Goal: Task Accomplishment & Management: Use online tool/utility

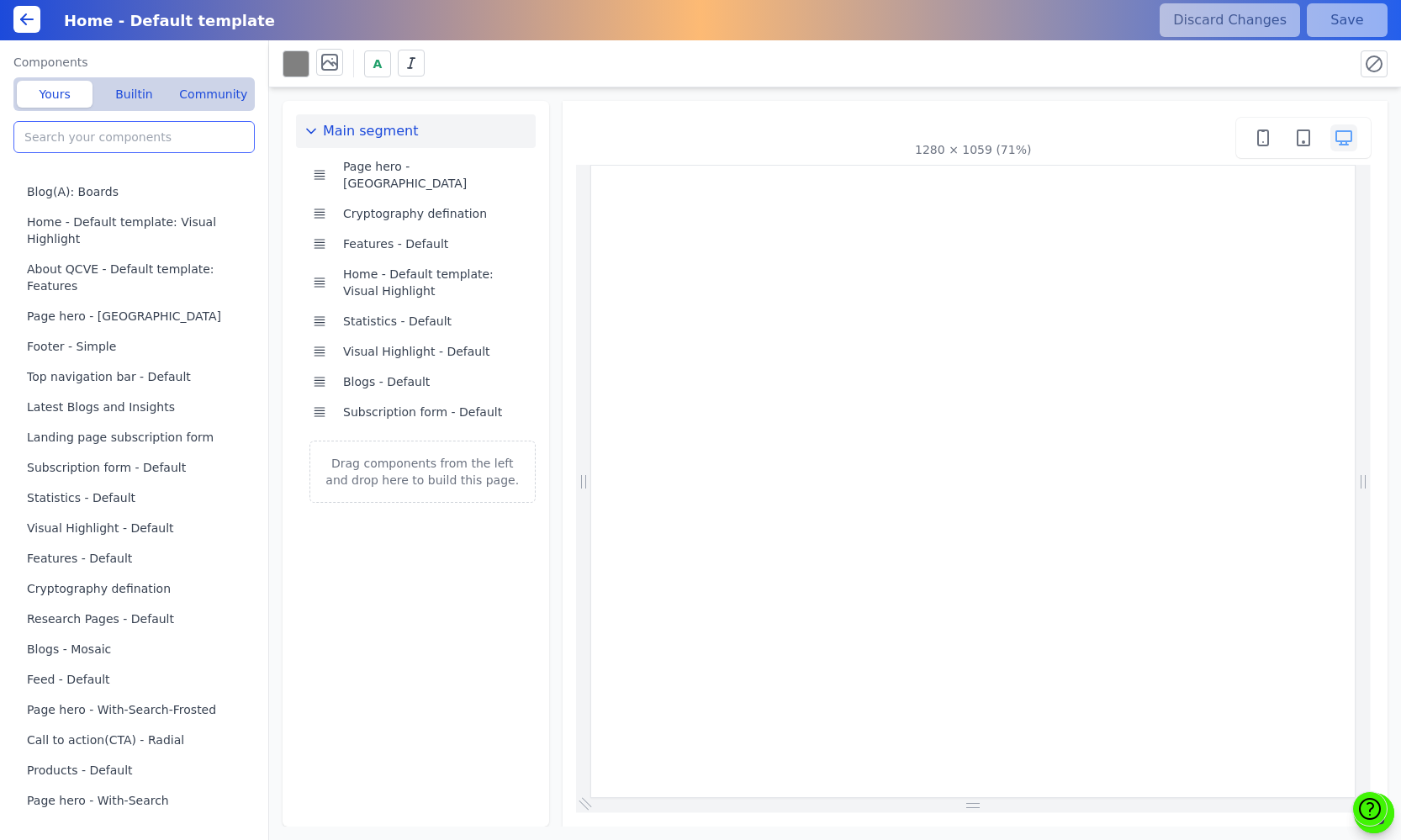
click at [168, 140] on input "search" at bounding box center [134, 137] width 241 height 32
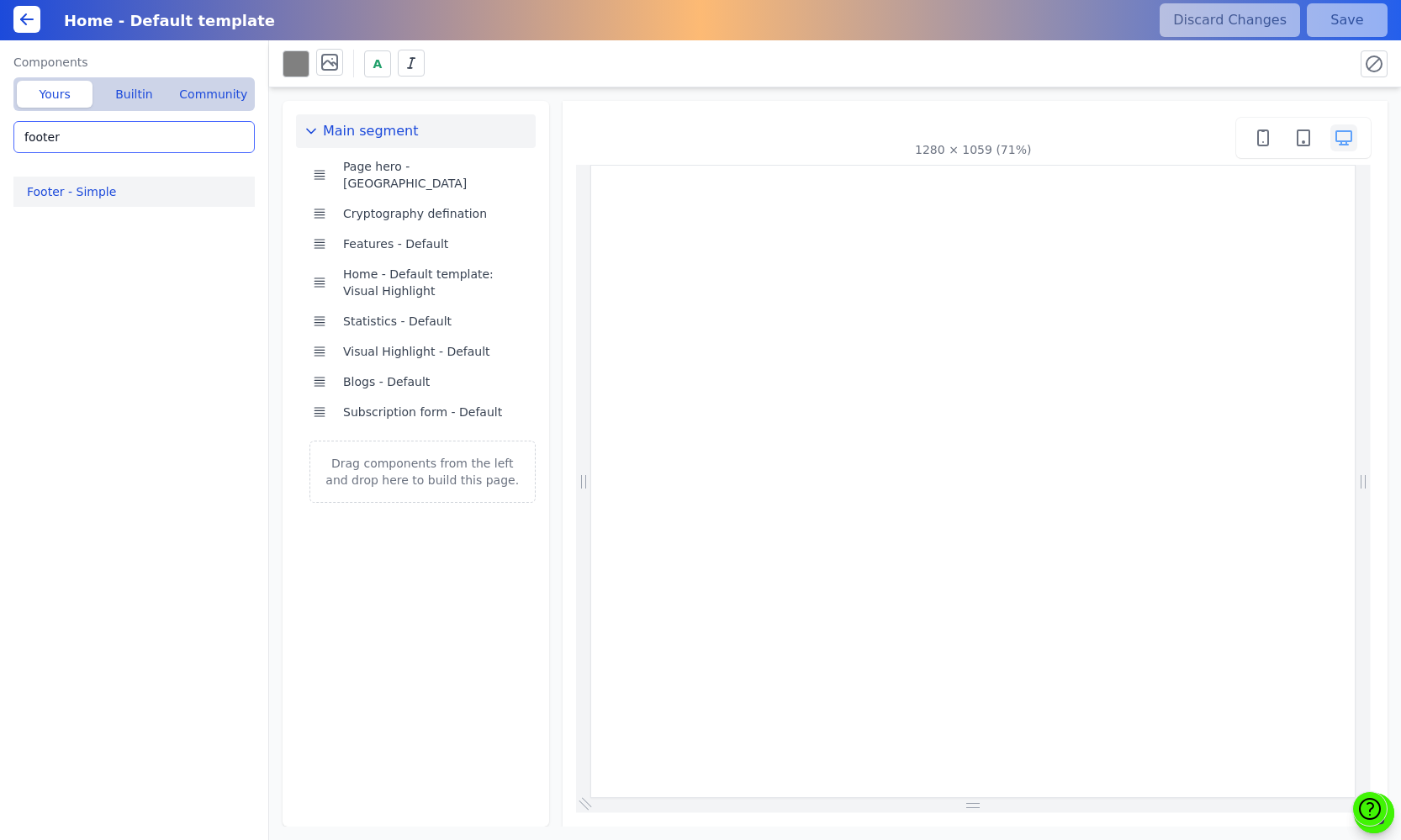
type input "footer"
click at [109, 188] on button "Footer - Simple" at bounding box center [138, 192] width 248 height 30
click at [105, 191] on button "Footer - Simple" at bounding box center [138, 192] width 248 height 30
click at [25, 22] on icon at bounding box center [26, 19] width 20 height 20
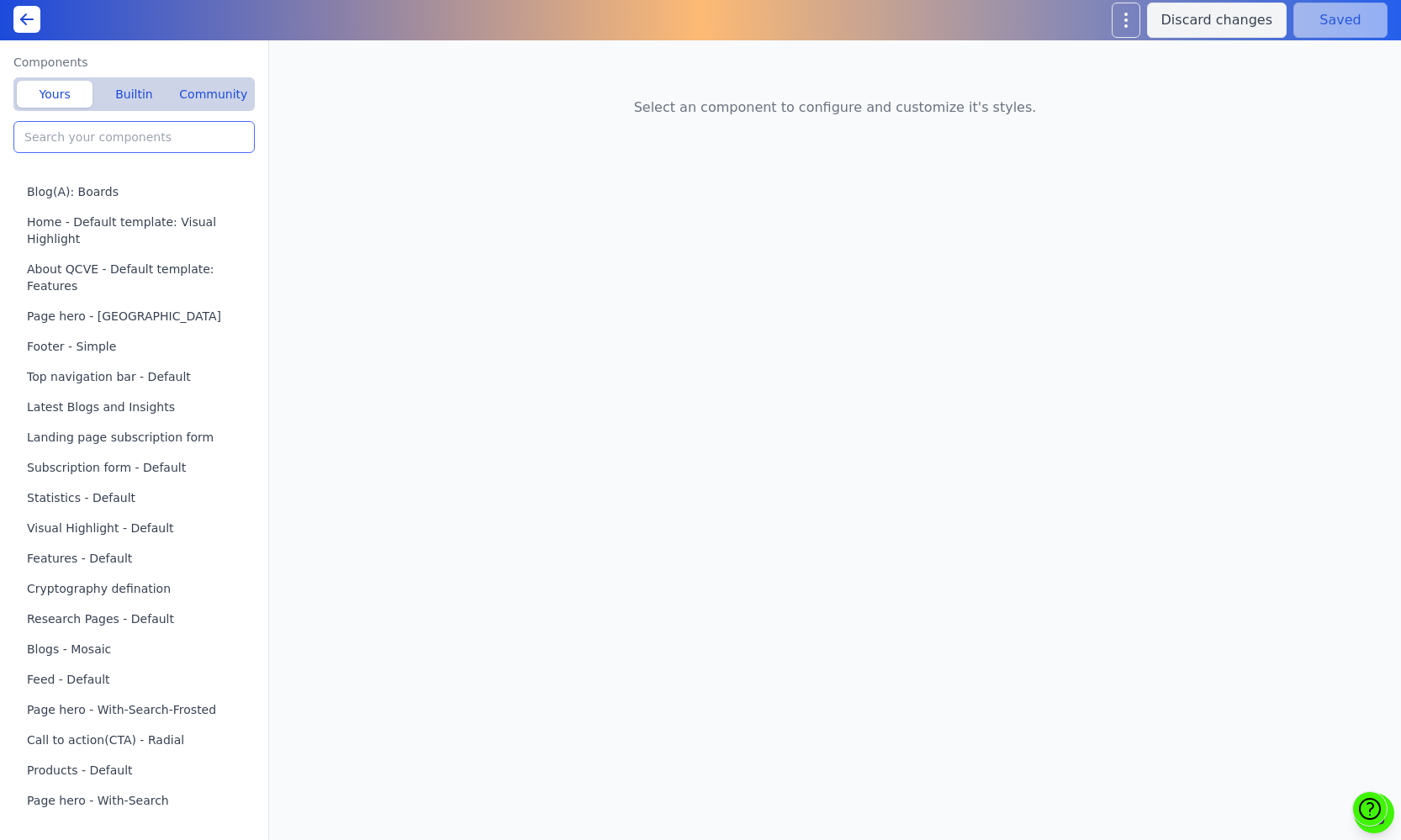
click at [160, 140] on input "search" at bounding box center [134, 137] width 241 height 32
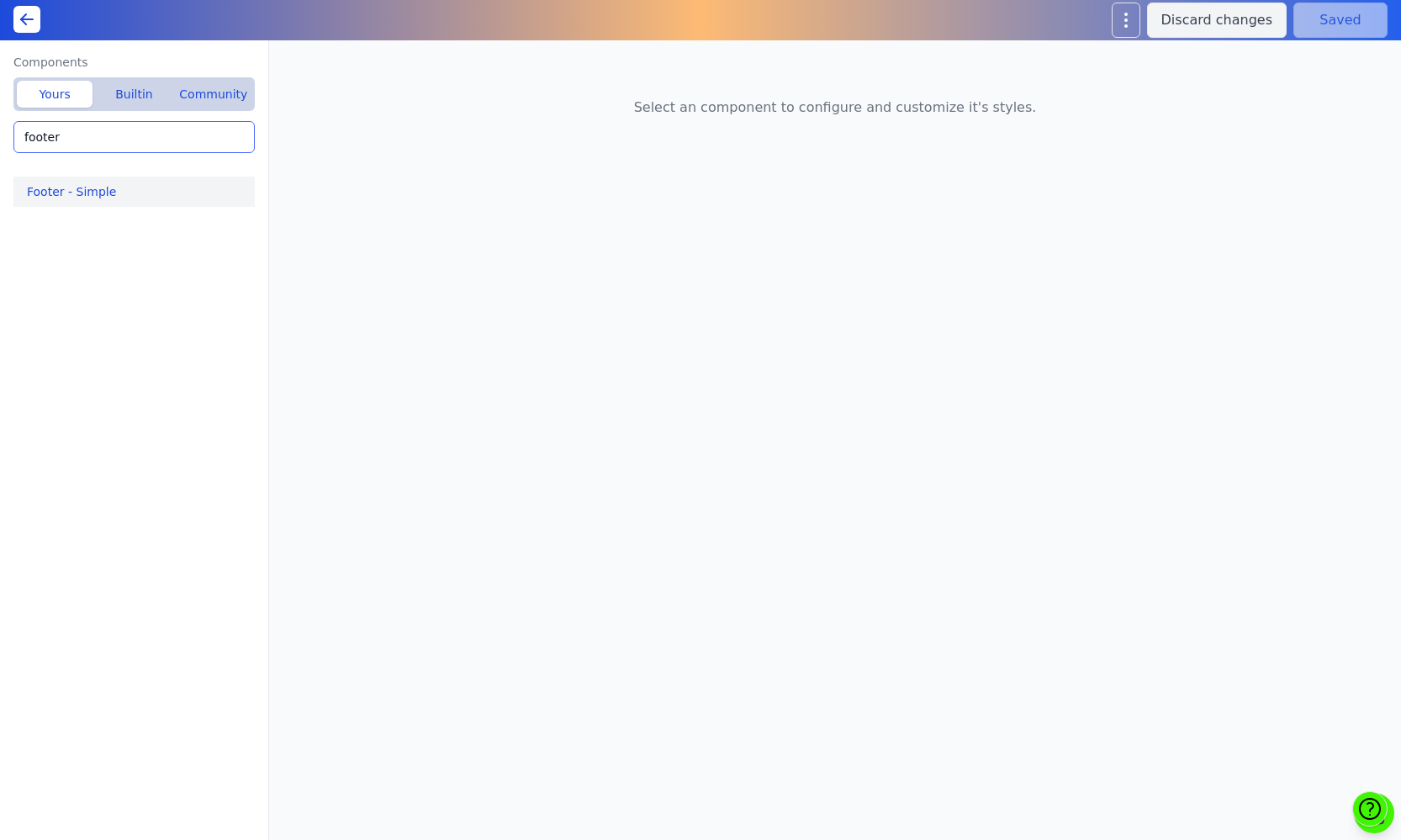
type input "footer"
click at [119, 192] on button "Footer - Simple" at bounding box center [138, 192] width 248 height 30
type input "Footer - Simple"
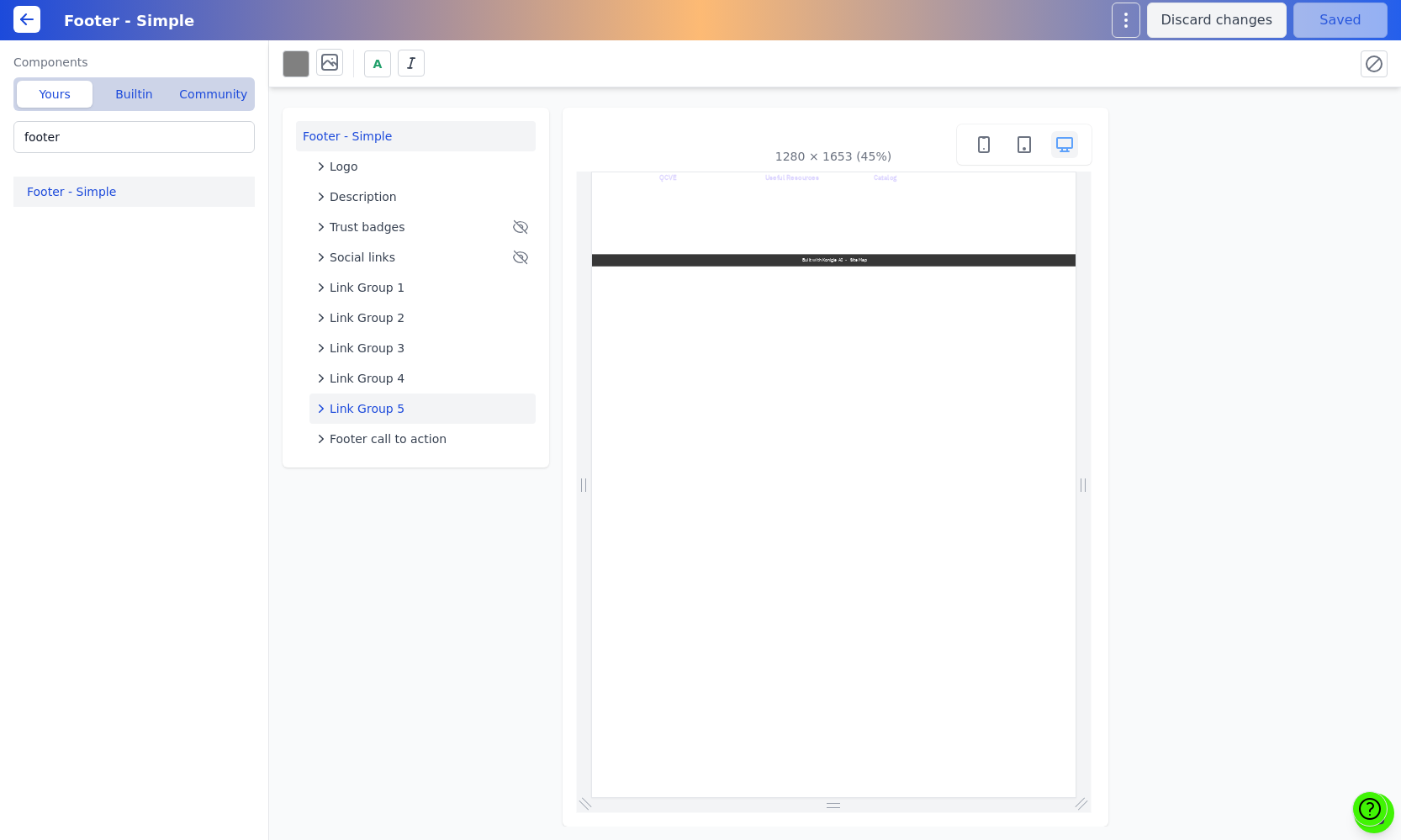
click at [394, 407] on span "Link Group 5" at bounding box center [367, 408] width 75 height 16
click at [388, 368] on button "Link Group 4" at bounding box center [422, 378] width 226 height 30
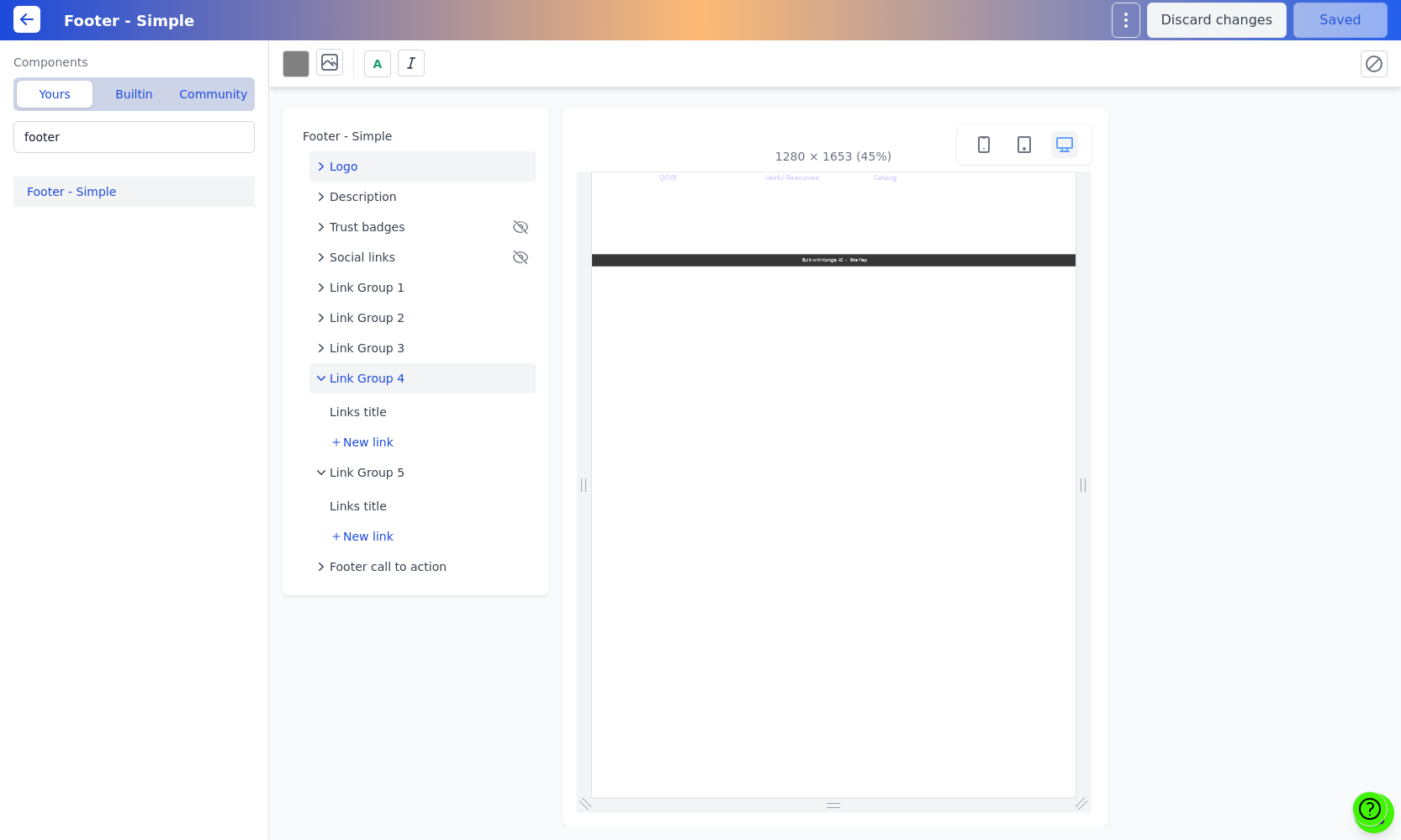
click at [379, 168] on div "Logo" at bounding box center [422, 166] width 212 height 16
click at [110, 145] on input "footer" at bounding box center [134, 137] width 241 height 32
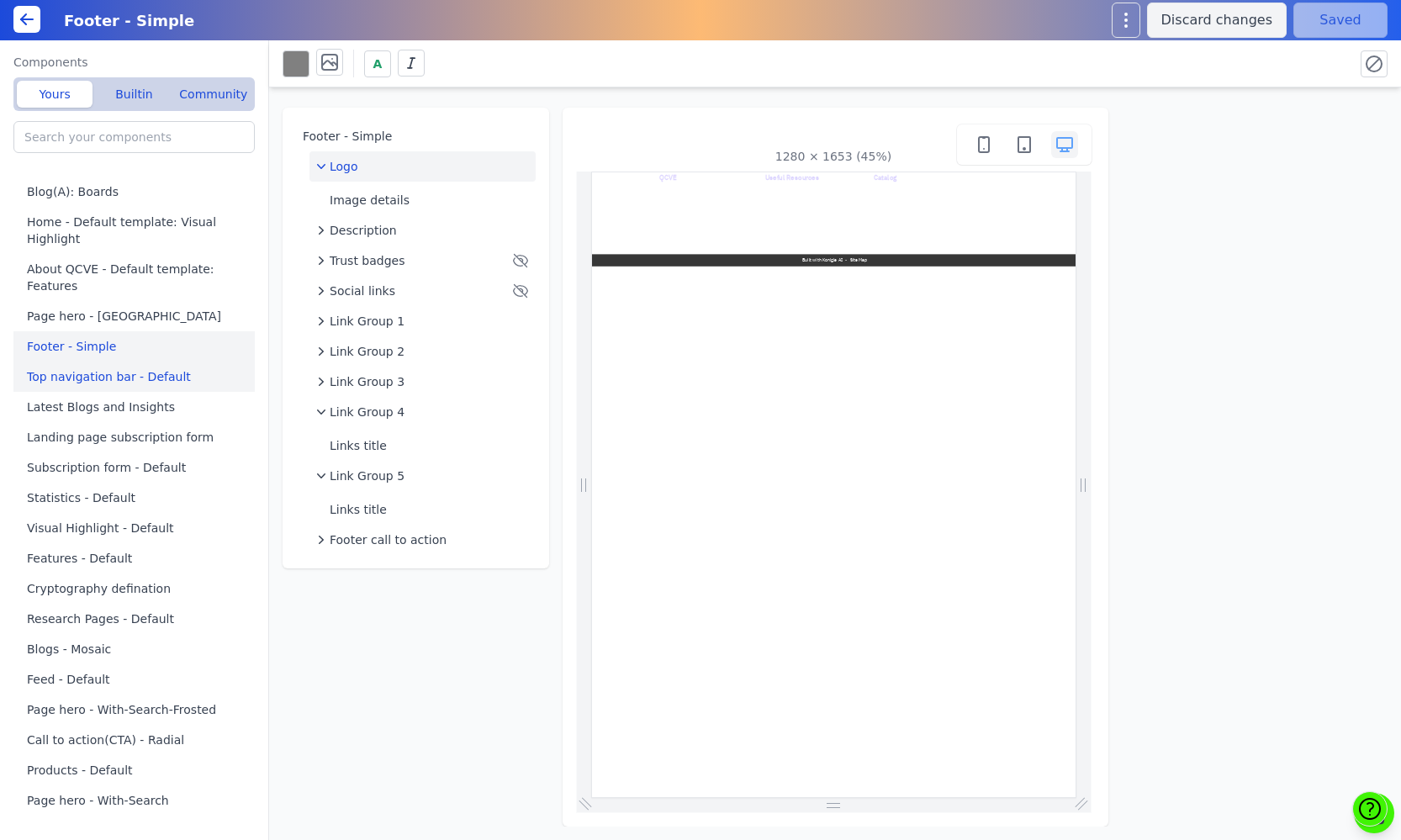
click at [109, 387] on button "Top navigation bar - Default" at bounding box center [138, 376] width 248 height 30
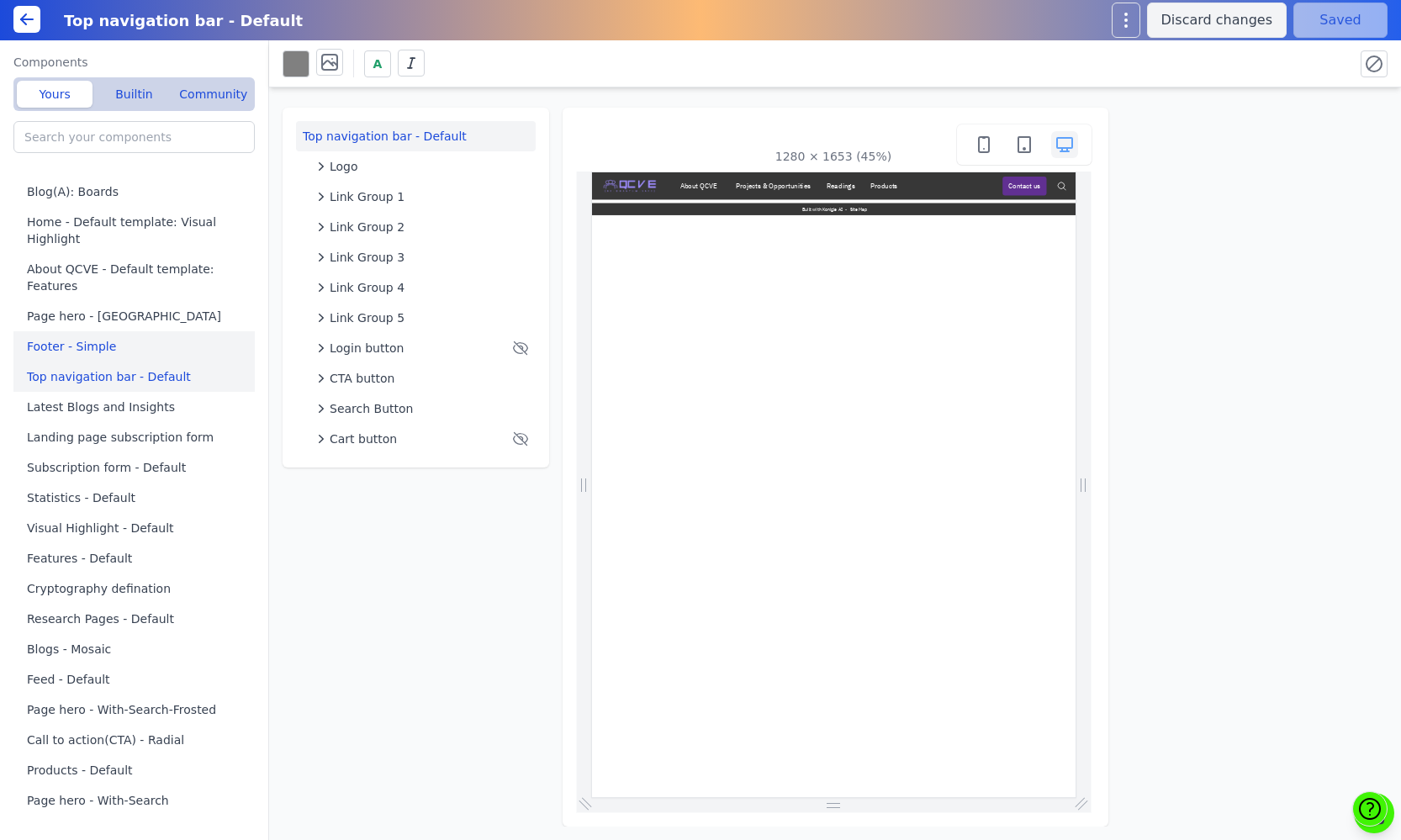
click at [89, 342] on button "Footer - Simple" at bounding box center [138, 346] width 248 height 30
type input "Footer - Simple"
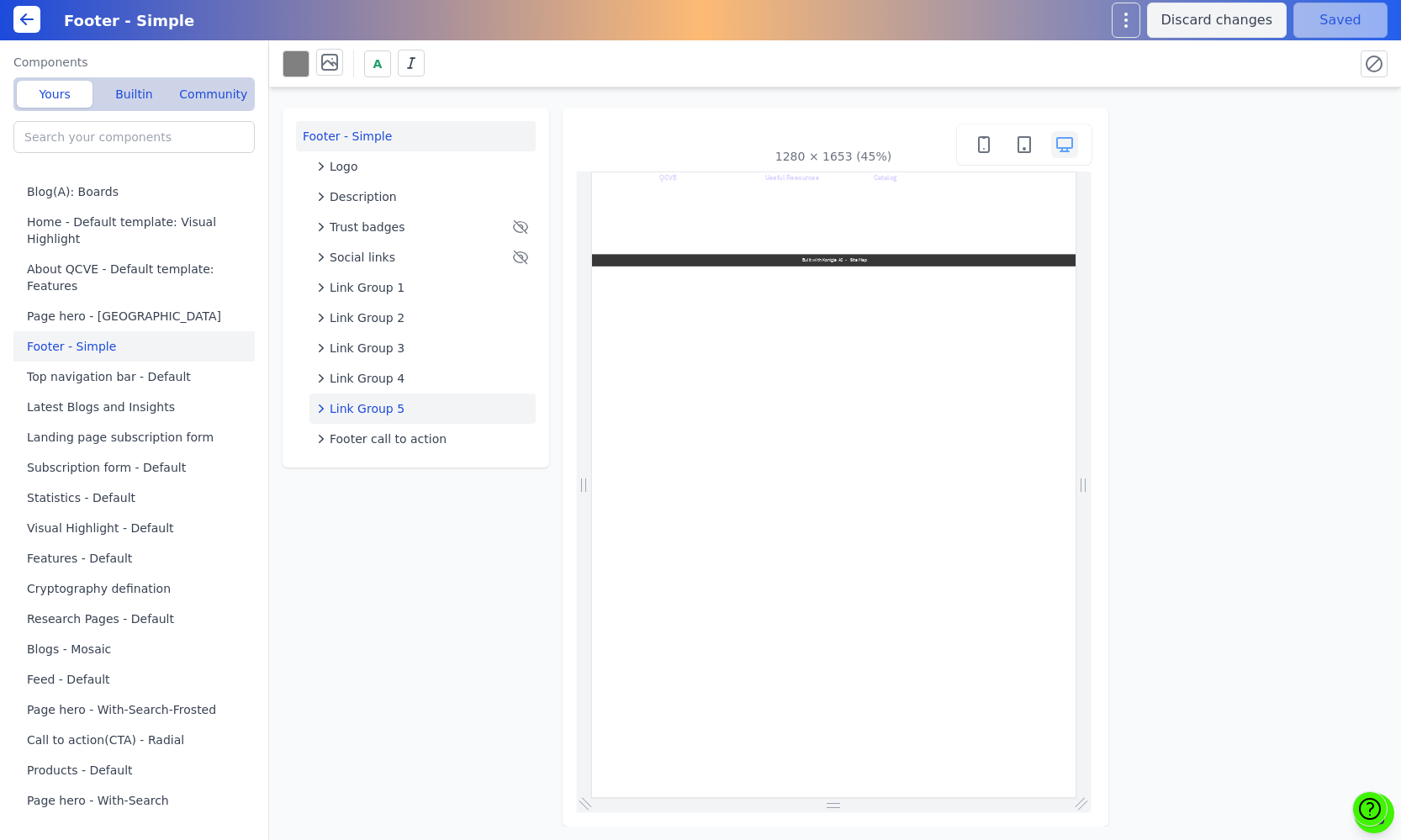
click at [323, 407] on icon "button" at bounding box center [321, 408] width 16 height 16
click at [320, 413] on icon "button" at bounding box center [321, 408] width 16 height 16
click at [319, 378] on icon "button" at bounding box center [321, 378] width 16 height 16
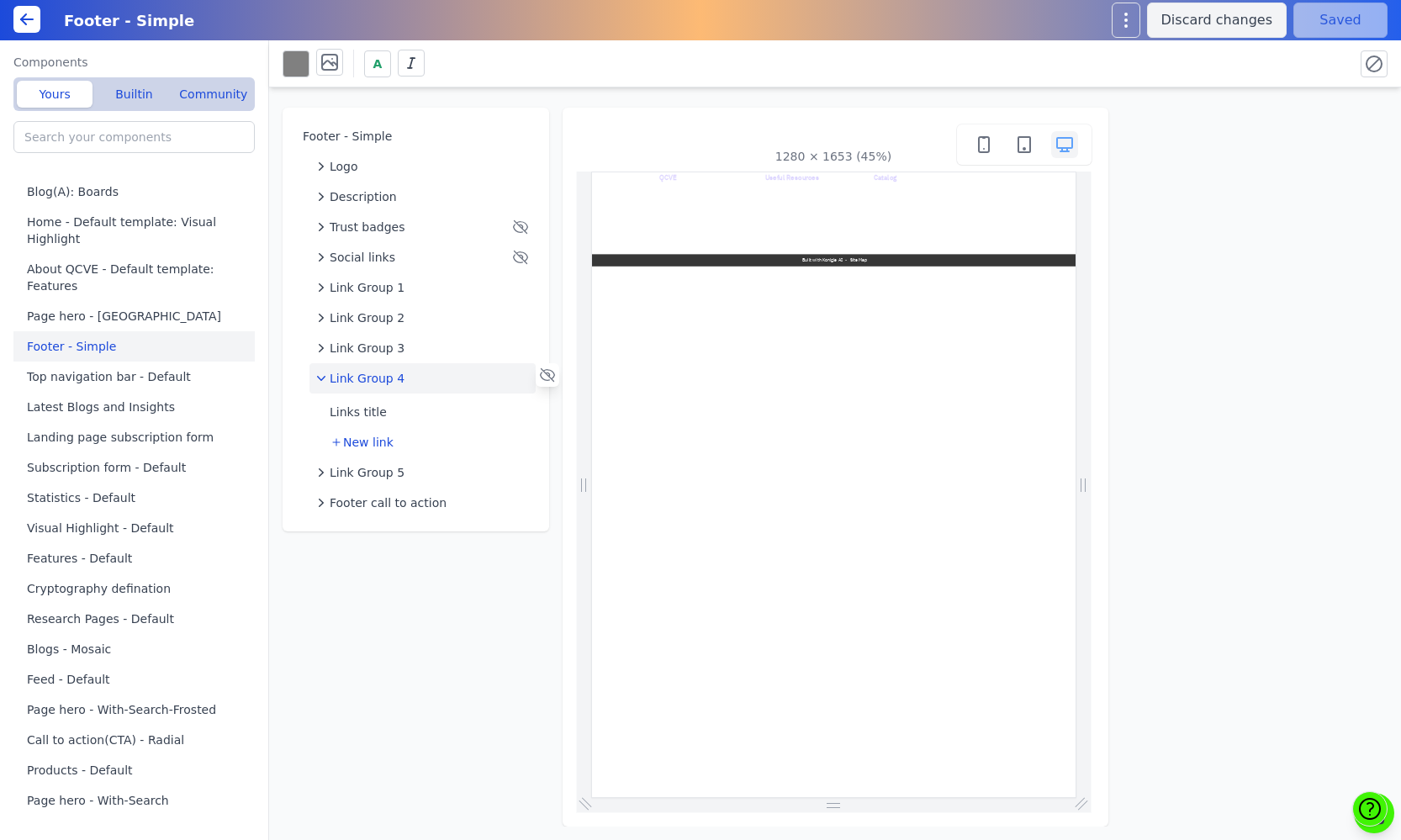
click at [319, 378] on icon "button" at bounding box center [321, 378] width 16 height 16
click at [153, 145] on input "search" at bounding box center [134, 137] width 241 height 32
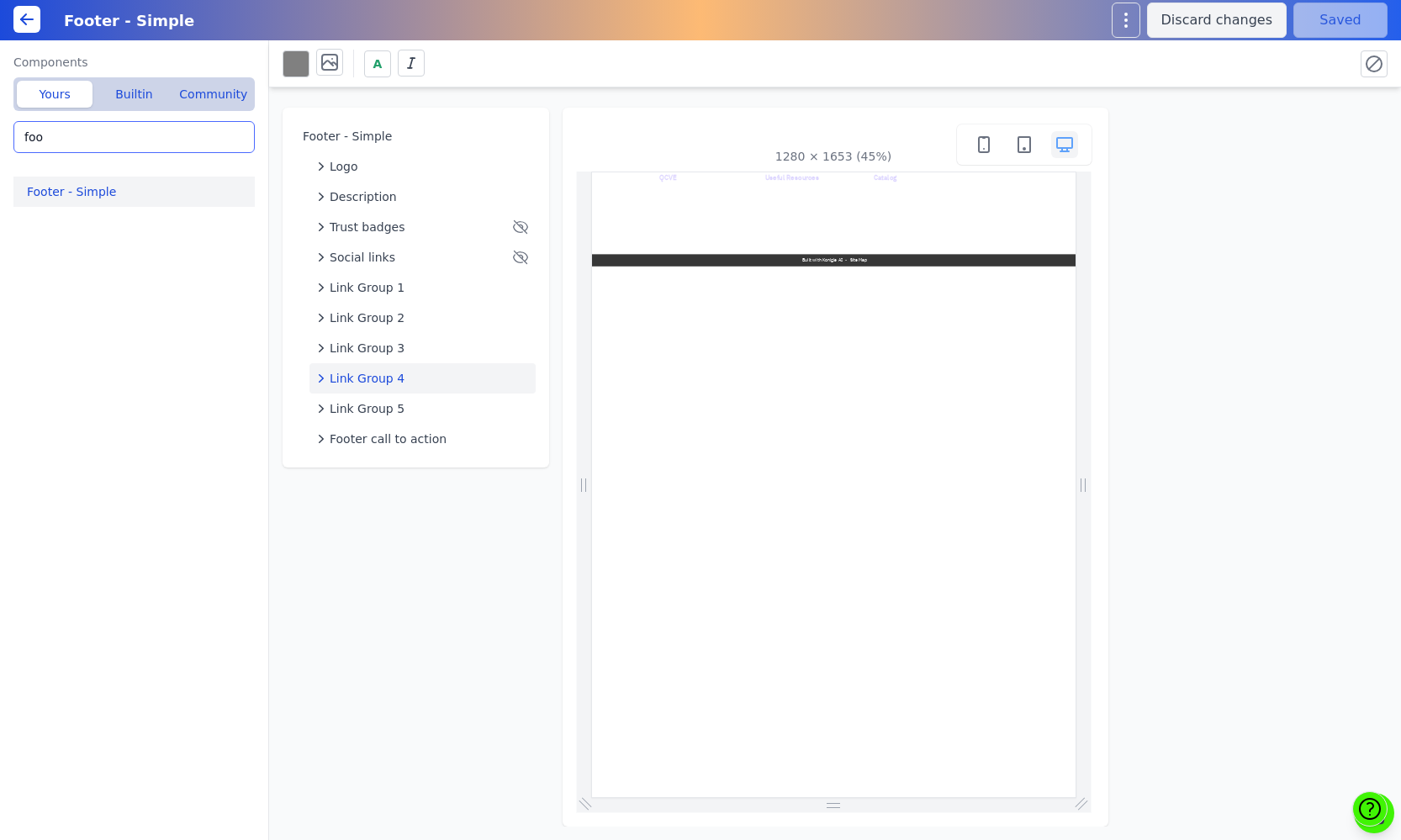
type input "foo"
click at [135, 197] on button "Footer - Simple" at bounding box center [138, 192] width 248 height 30
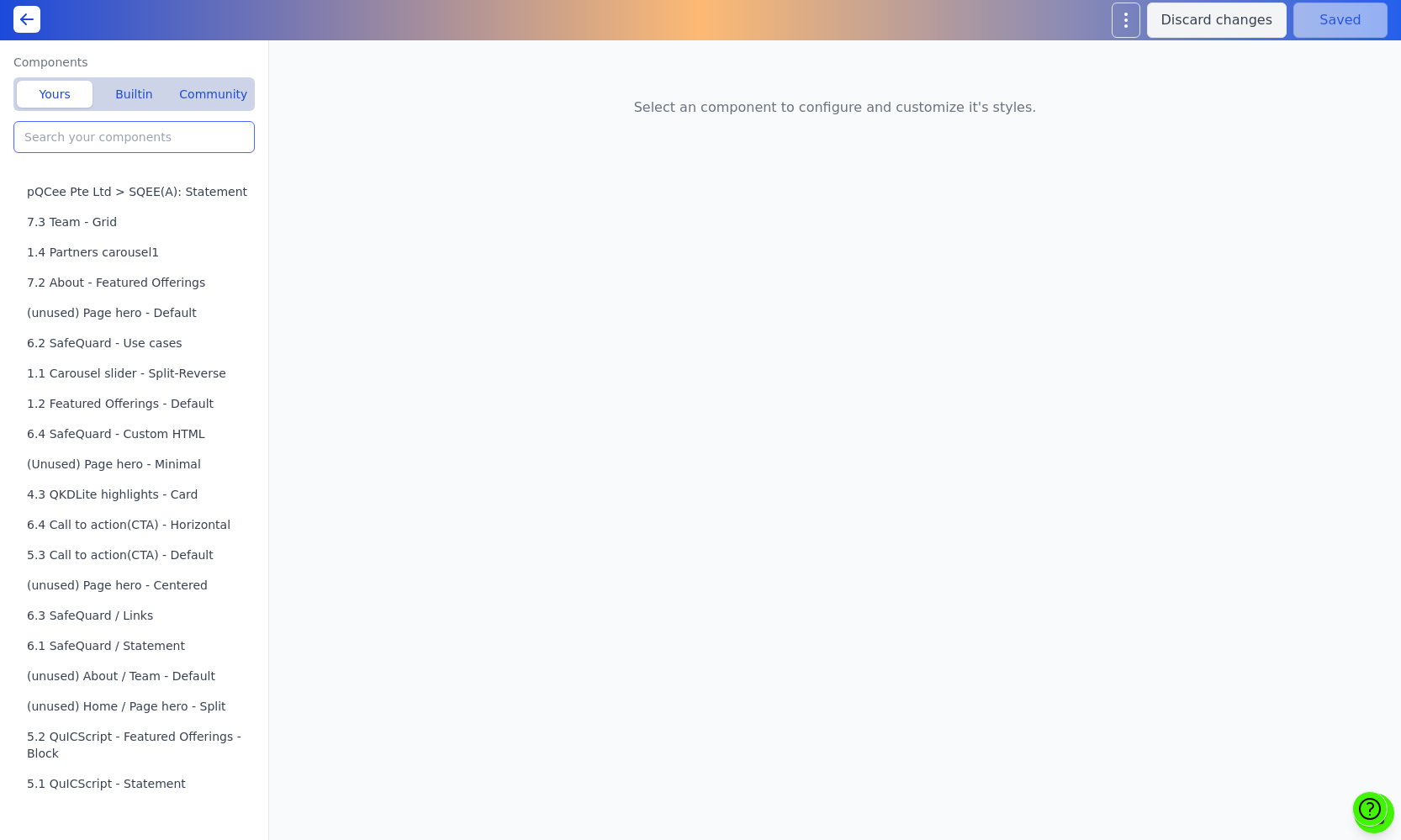
click at [134, 145] on input "search" at bounding box center [134, 137] width 241 height 32
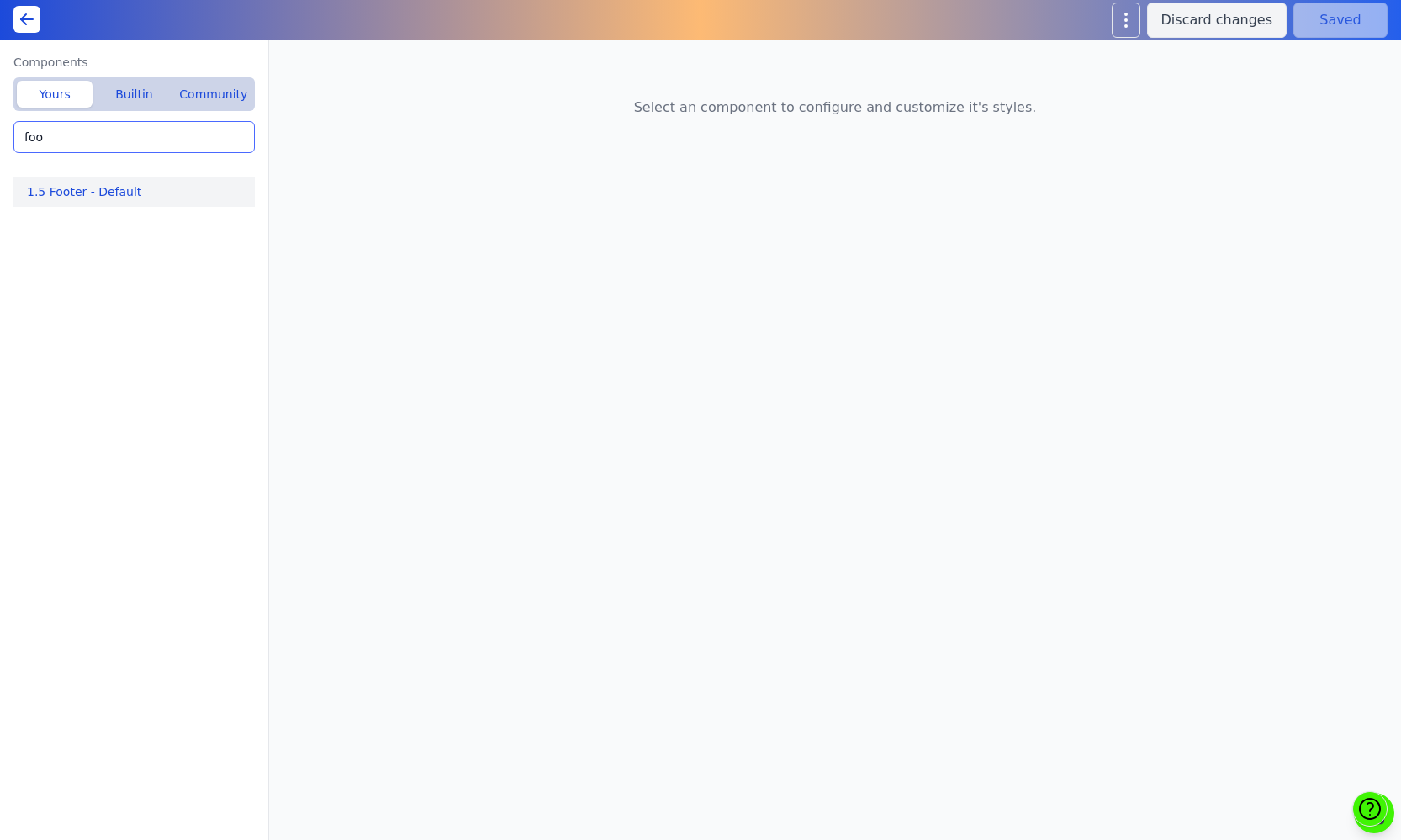
type input "foo"
click at [122, 197] on button "1.5 Footer - Default" at bounding box center [138, 192] width 248 height 30
type input "1.5 Footer - Default"
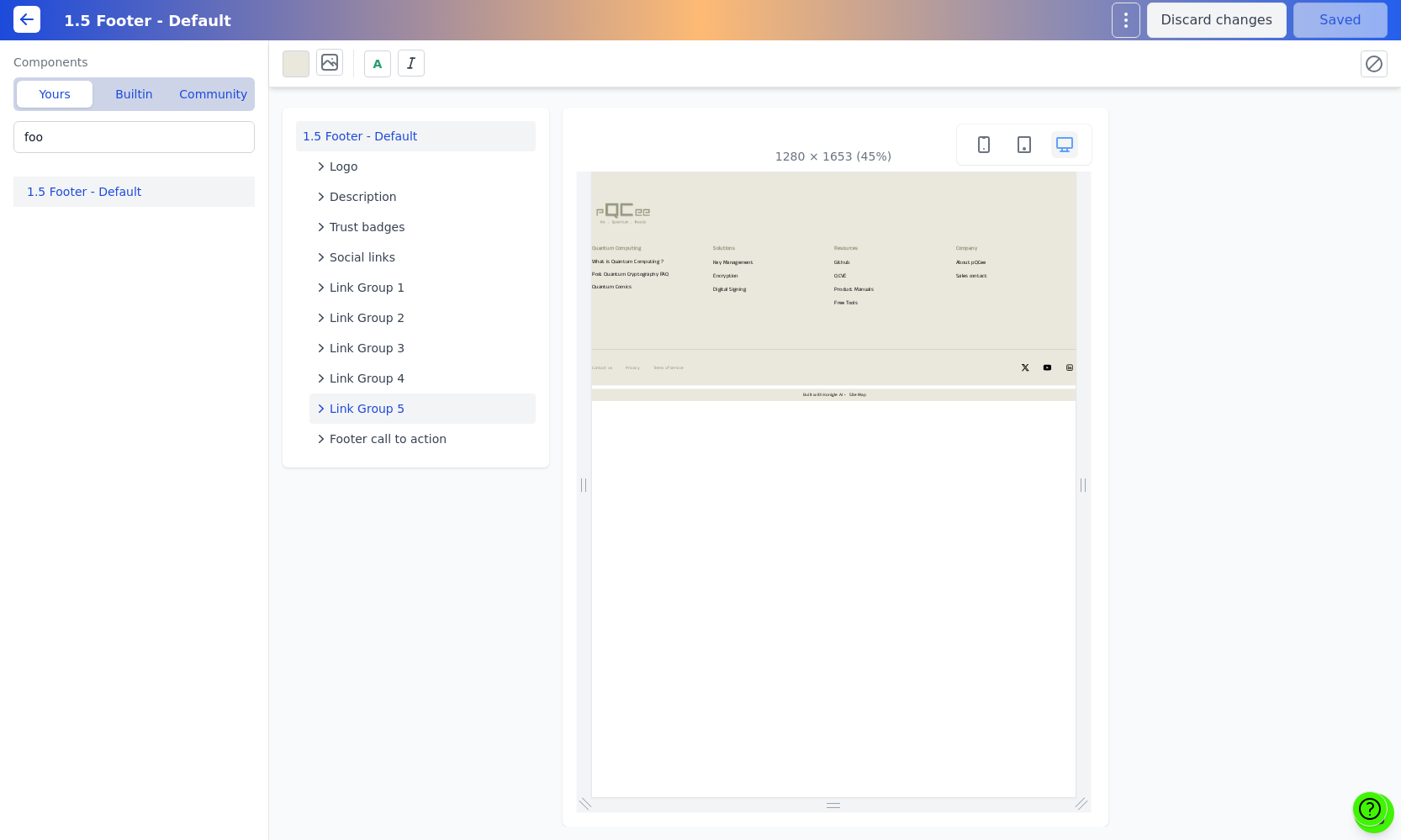
click at [393, 408] on span "Link Group 5" at bounding box center [367, 408] width 75 height 16
click at [317, 405] on icon "button" at bounding box center [321, 408] width 16 height 16
click at [315, 378] on icon "button" at bounding box center [321, 378] width 16 height 16
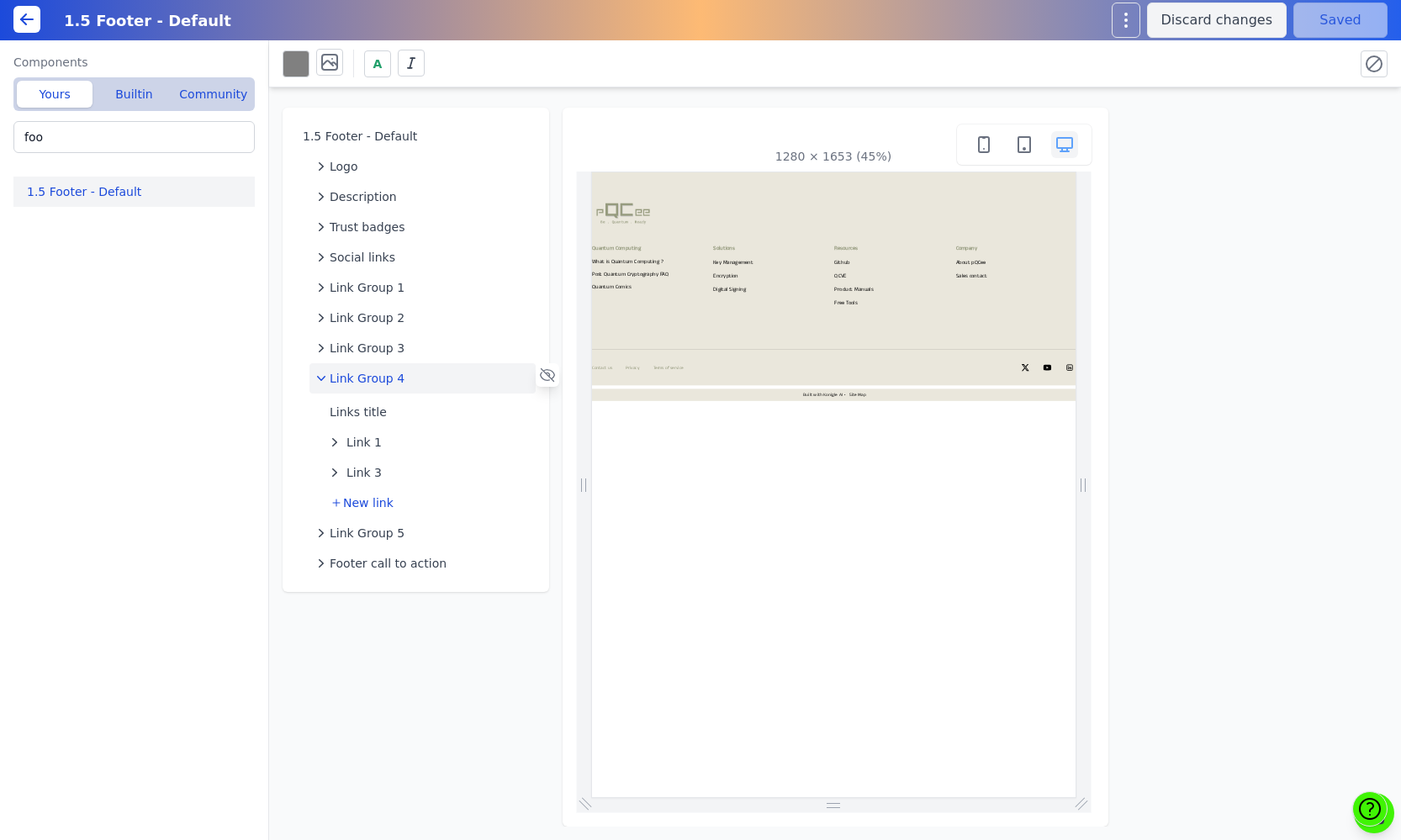
click at [315, 378] on icon "button" at bounding box center [321, 378] width 16 height 16
click at [850, 508] on div "Quantum Computing What is Quantum Computing ? Post Quantum Cryptography FAQ" at bounding box center [1129, 368] width 1076 height 392
click at [323, 342] on icon "button" at bounding box center [321, 348] width 16 height 16
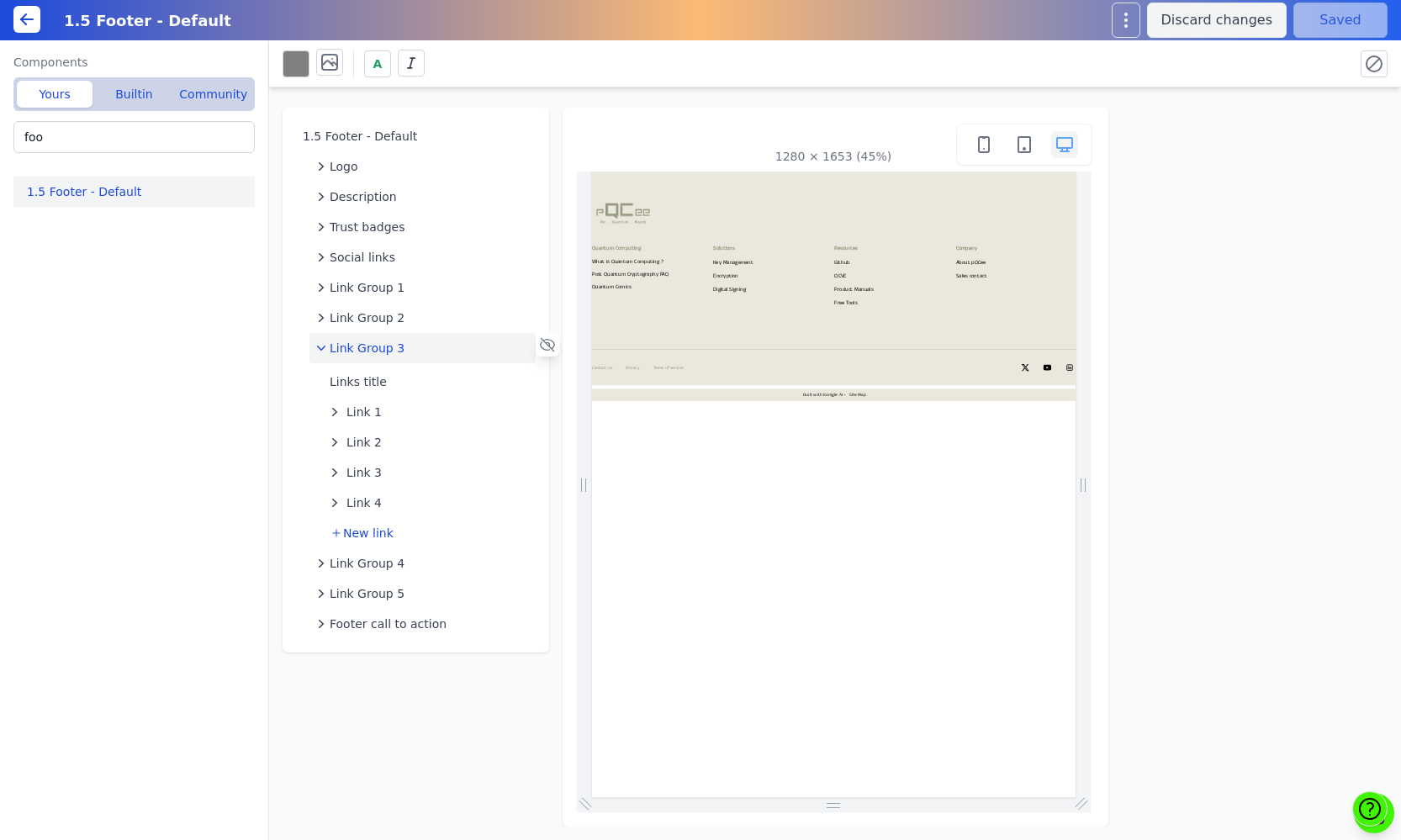
click at [323, 344] on icon "button" at bounding box center [321, 348] width 16 height 16
click at [334, 504] on icon "button" at bounding box center [334, 502] width 16 height 16
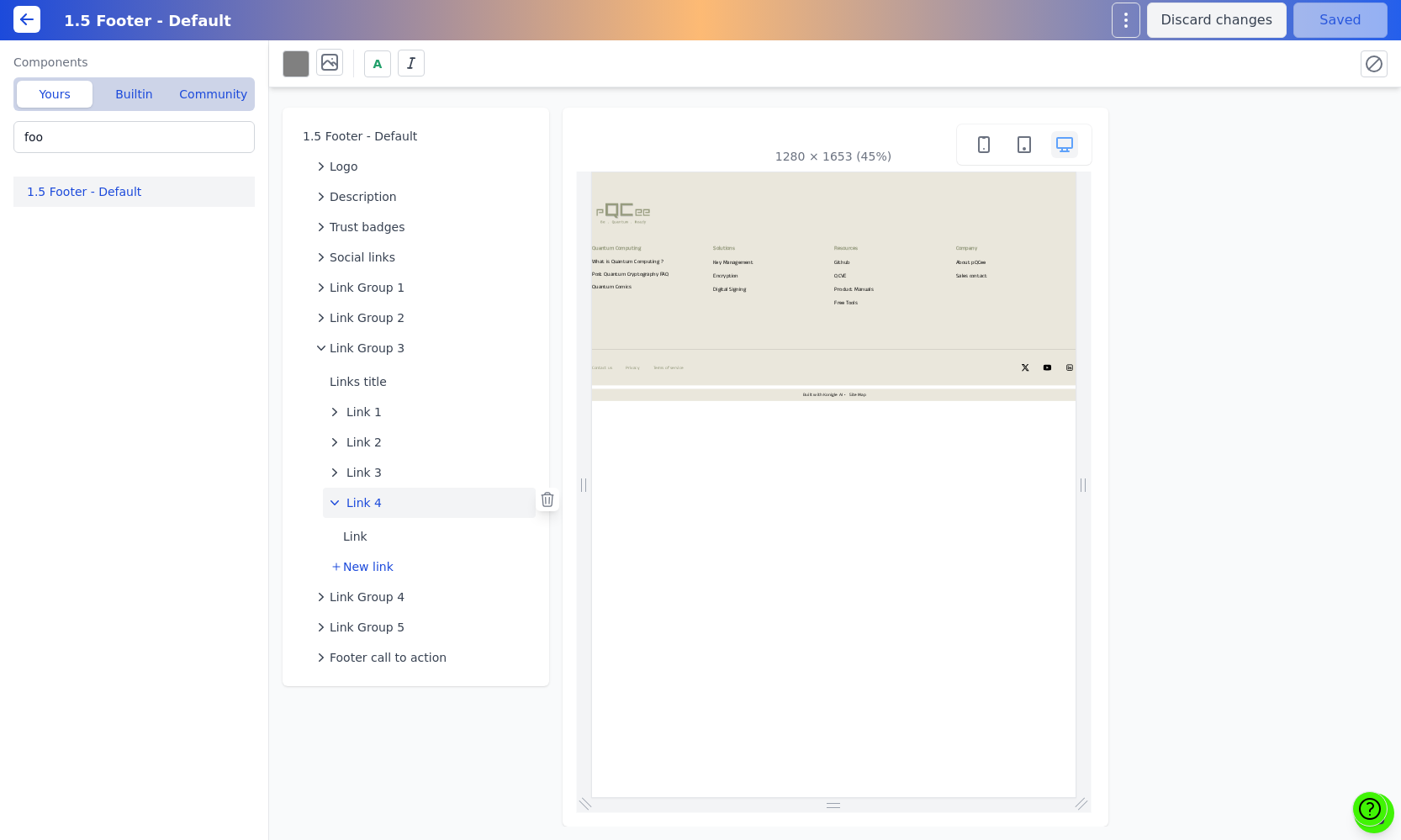
click at [332, 502] on icon "button" at bounding box center [335, 503] width 9 height 5
click at [332, 499] on icon "button" at bounding box center [334, 502] width 16 height 16
click at [348, 534] on button "Link" at bounding box center [436, 536] width 199 height 30
select select "_self"
select select
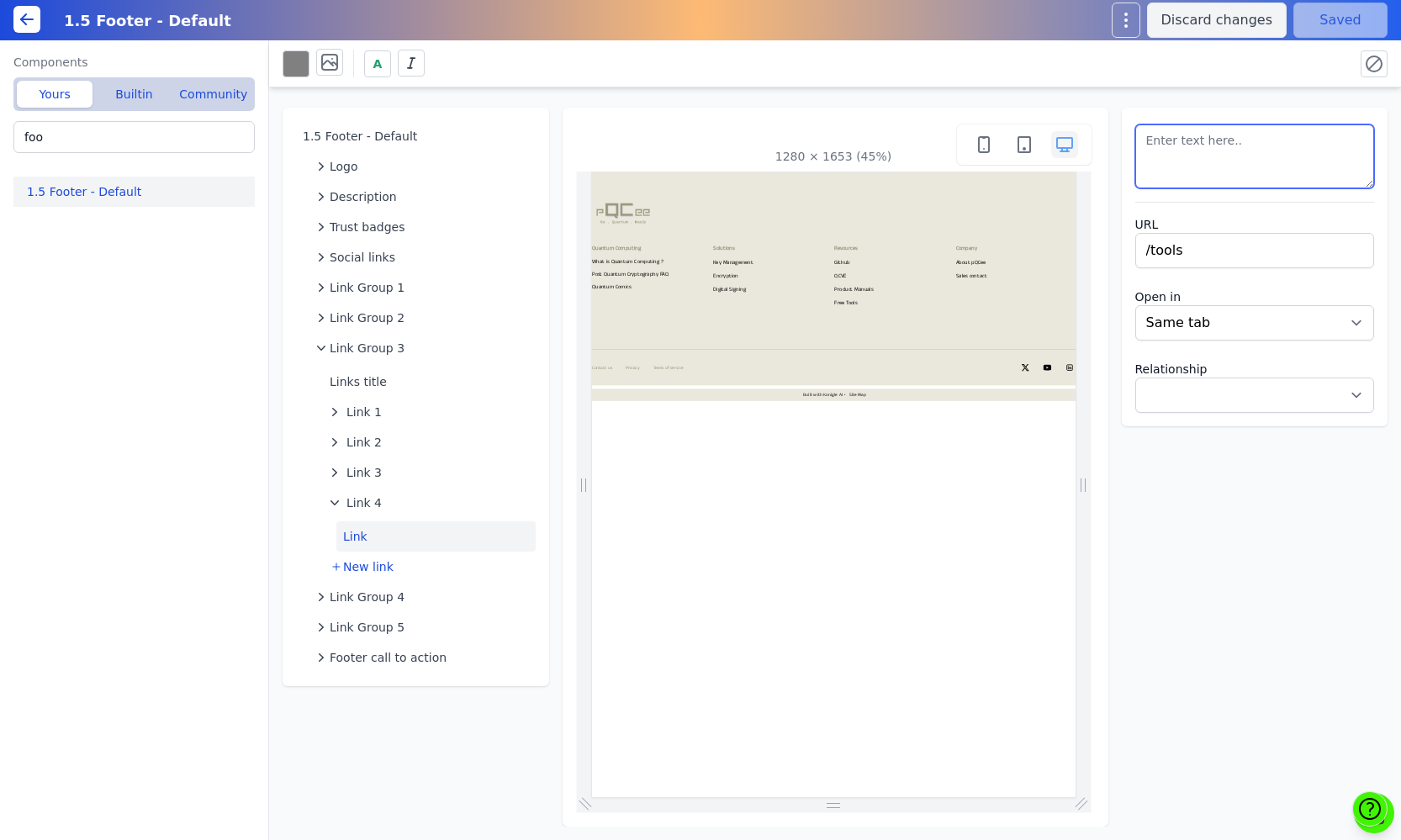
drag, startPoint x: 1214, startPoint y: 144, endPoint x: 1130, endPoint y: 140, distance: 84.1
click at [1135, 140] on textarea at bounding box center [1254, 157] width 239 height 64
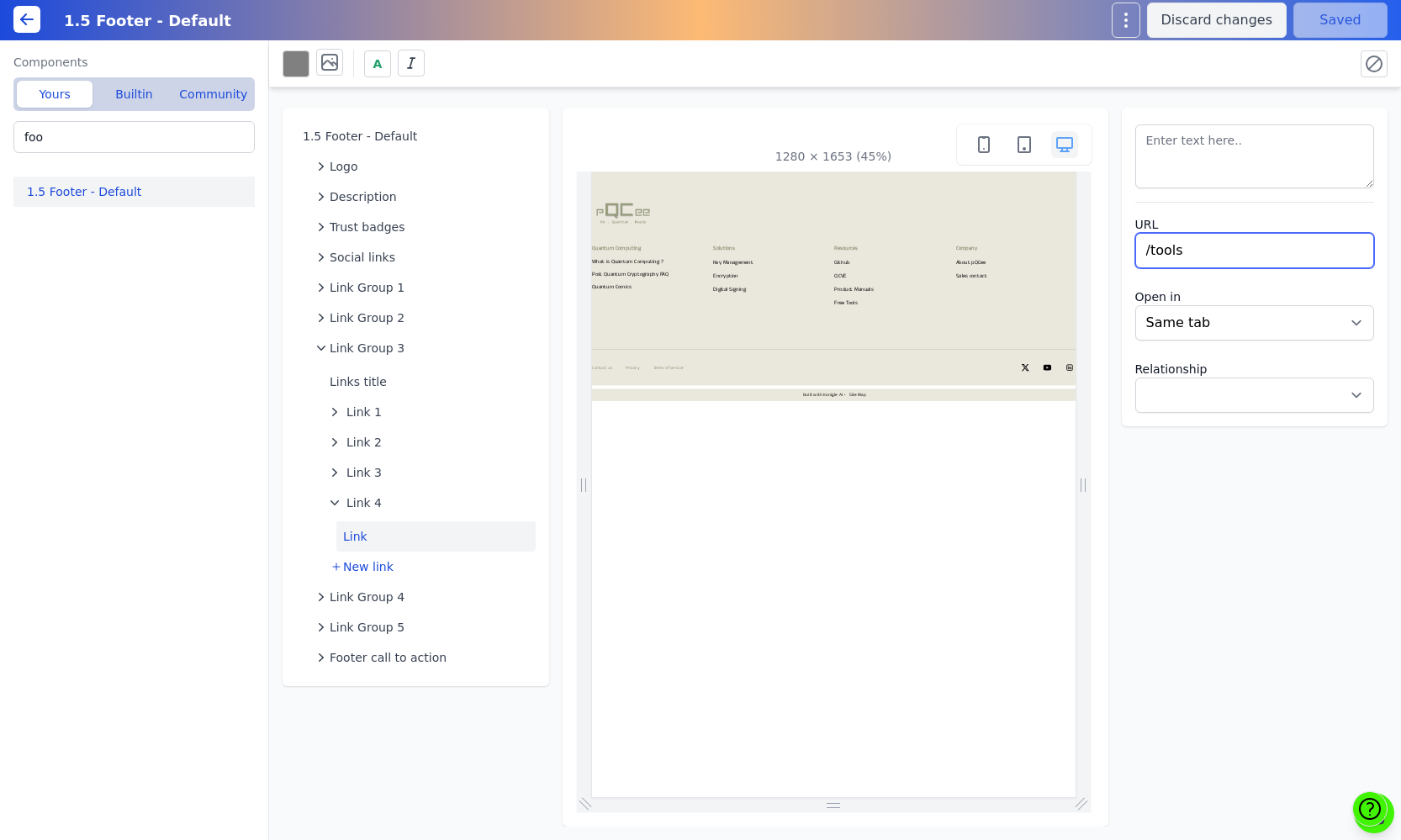
click at [1180, 256] on input "/tools" at bounding box center [1254, 251] width 239 height 36
select select
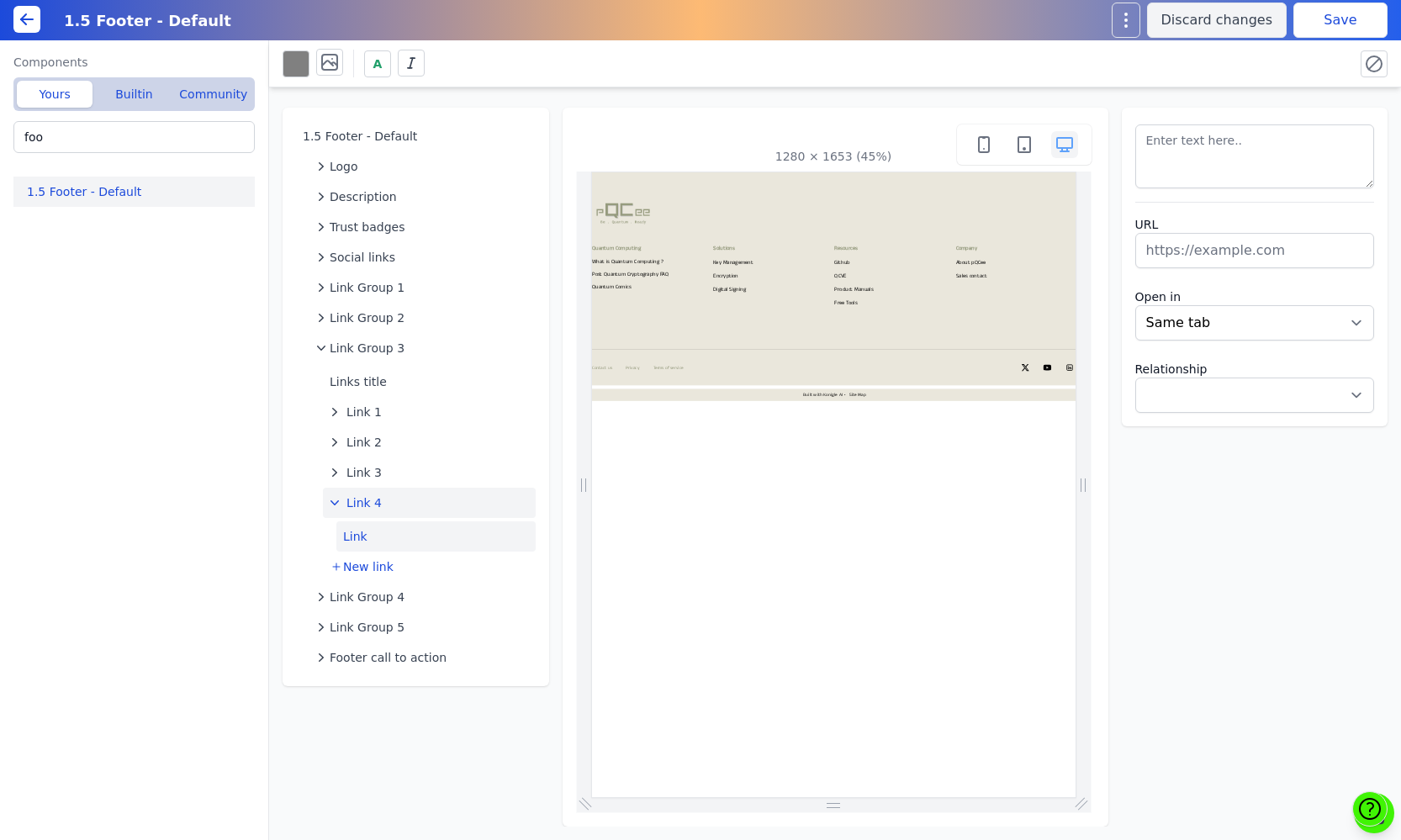
click at [333, 499] on icon "button" at bounding box center [334, 502] width 16 height 16
click at [545, 500] on icon at bounding box center [548, 499] width 12 height 14
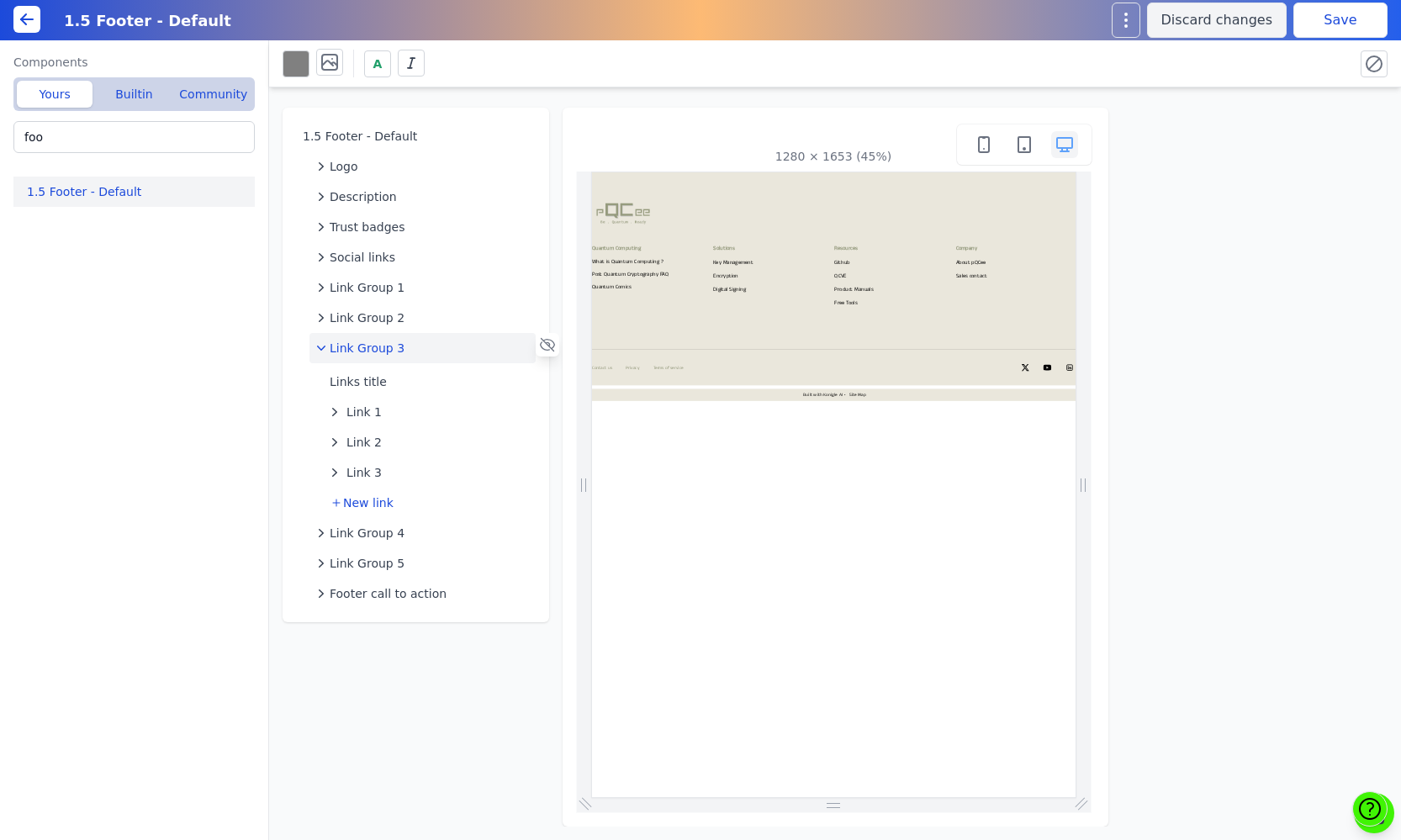
click at [1330, 32] on button "Save" at bounding box center [1339, 20] width 94 height 36
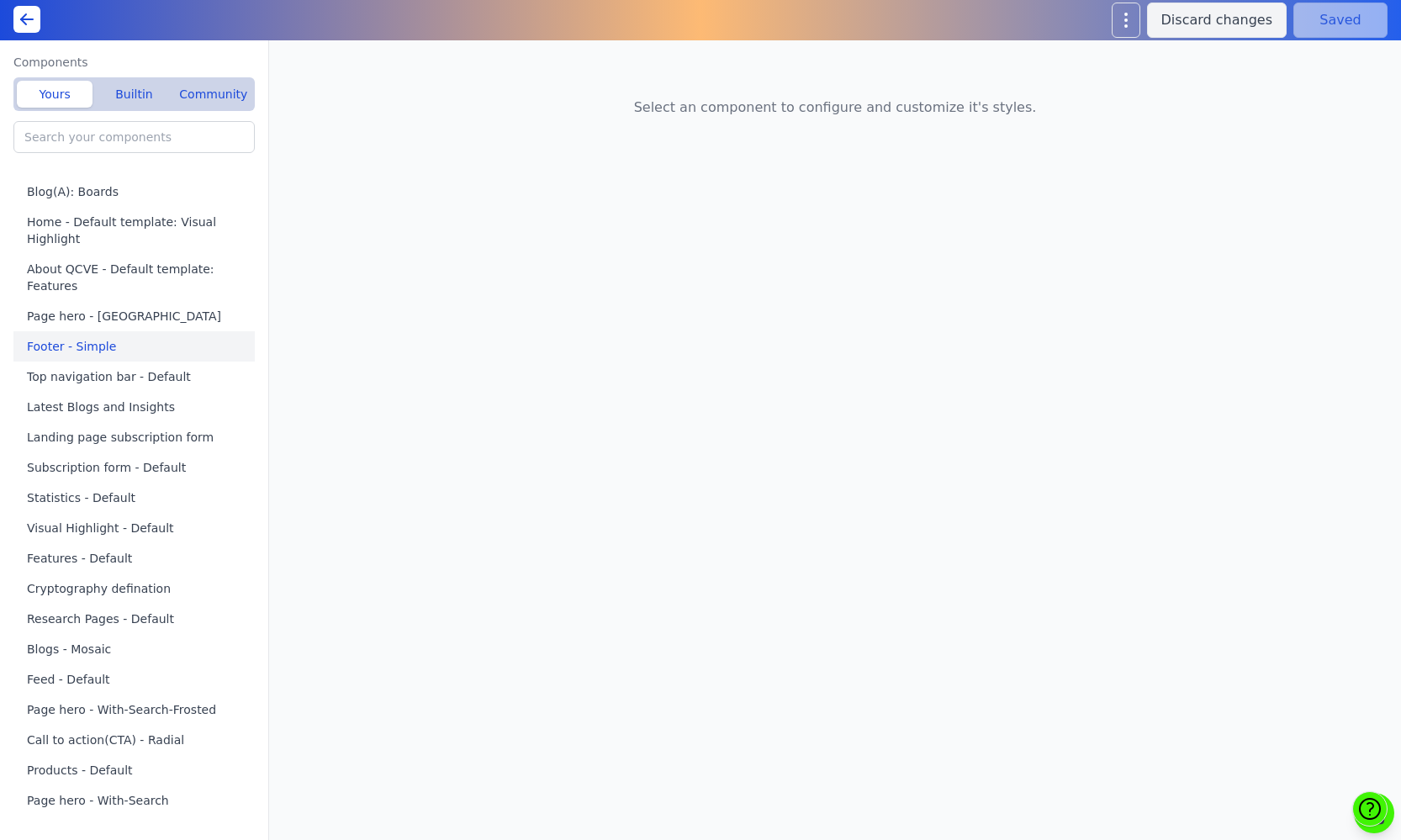
click at [97, 357] on button "Footer - Simple" at bounding box center [138, 346] width 248 height 30
type input "Footer - Simple"
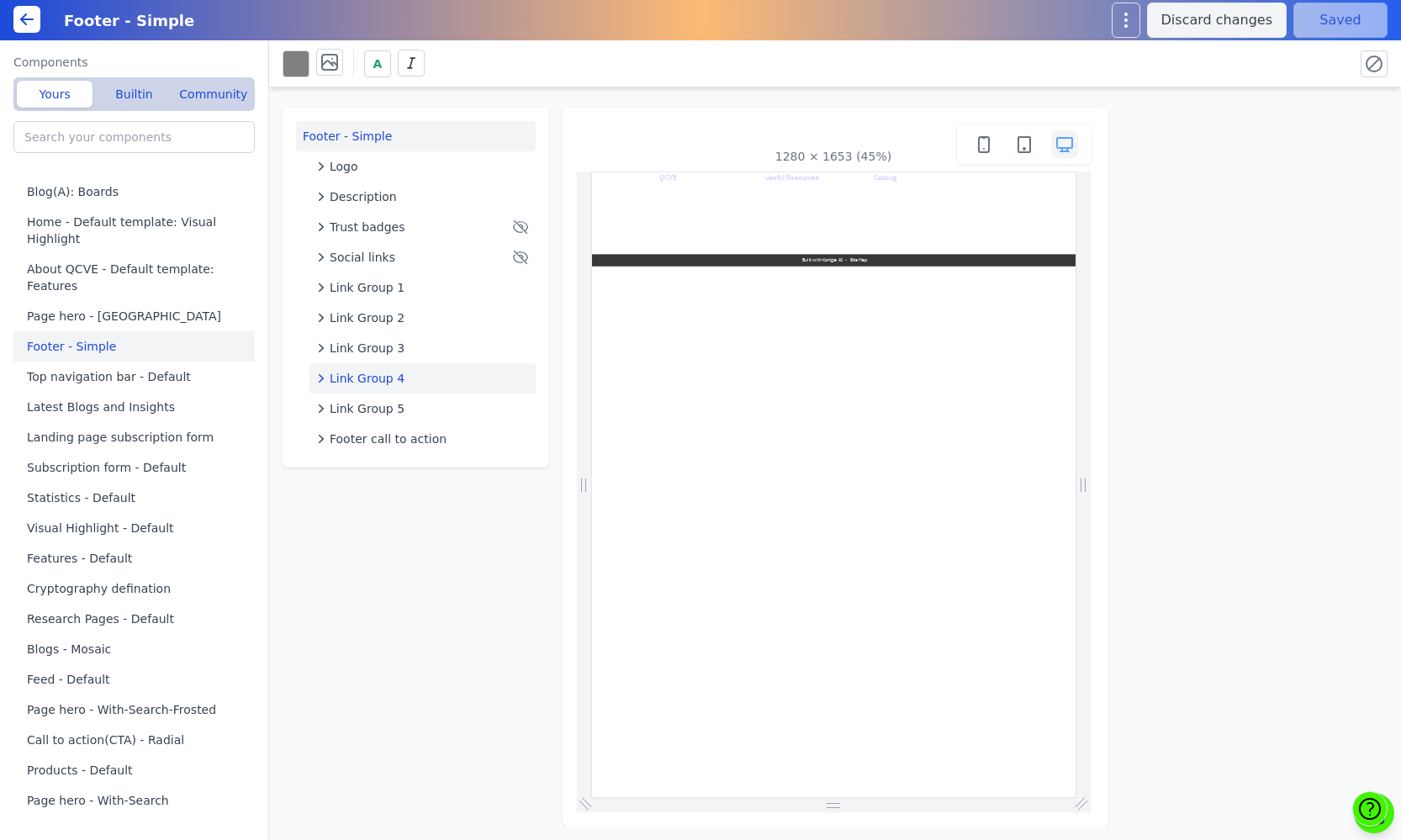
click at [321, 379] on icon "button" at bounding box center [321, 378] width 16 height 16
click at [321, 376] on icon "button" at bounding box center [321, 378] width 16 height 16
click at [320, 351] on icon "button" at bounding box center [322, 348] width 5 height 9
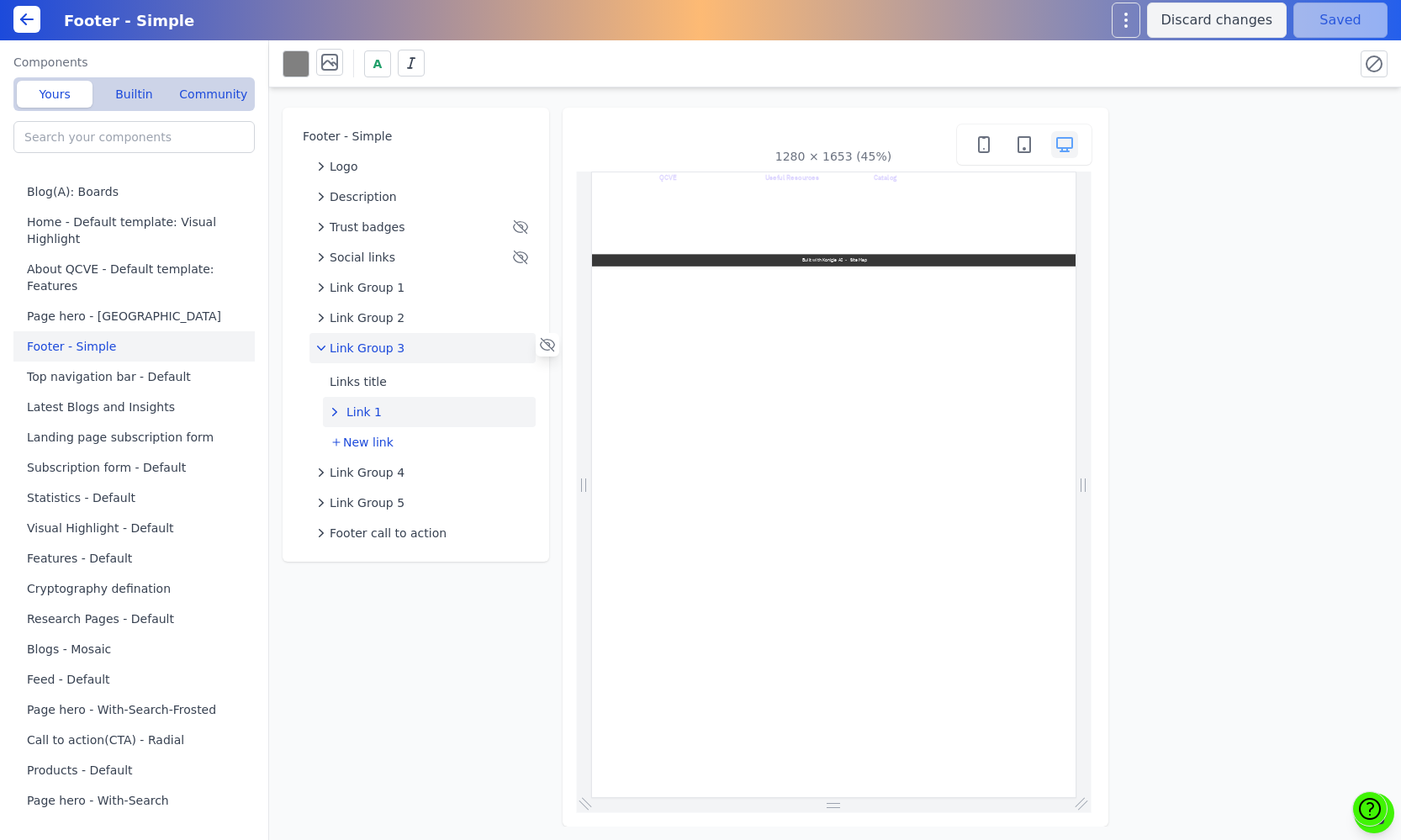
click at [332, 413] on icon "button" at bounding box center [334, 411] width 16 height 16
click at [351, 444] on button "Link" at bounding box center [436, 446] width 199 height 30
select select "_self"
select select
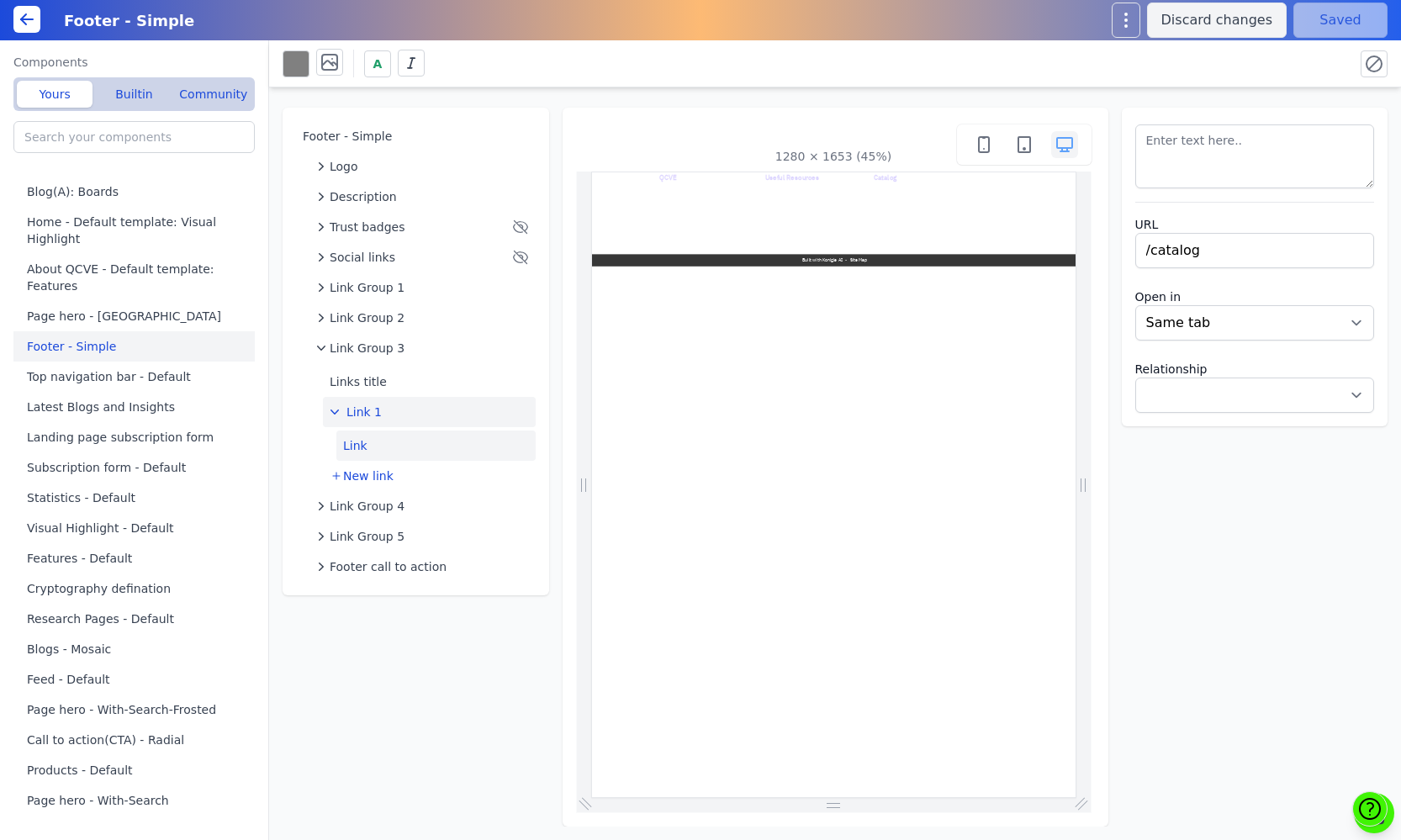
click at [333, 409] on icon "button" at bounding box center [334, 411] width 16 height 16
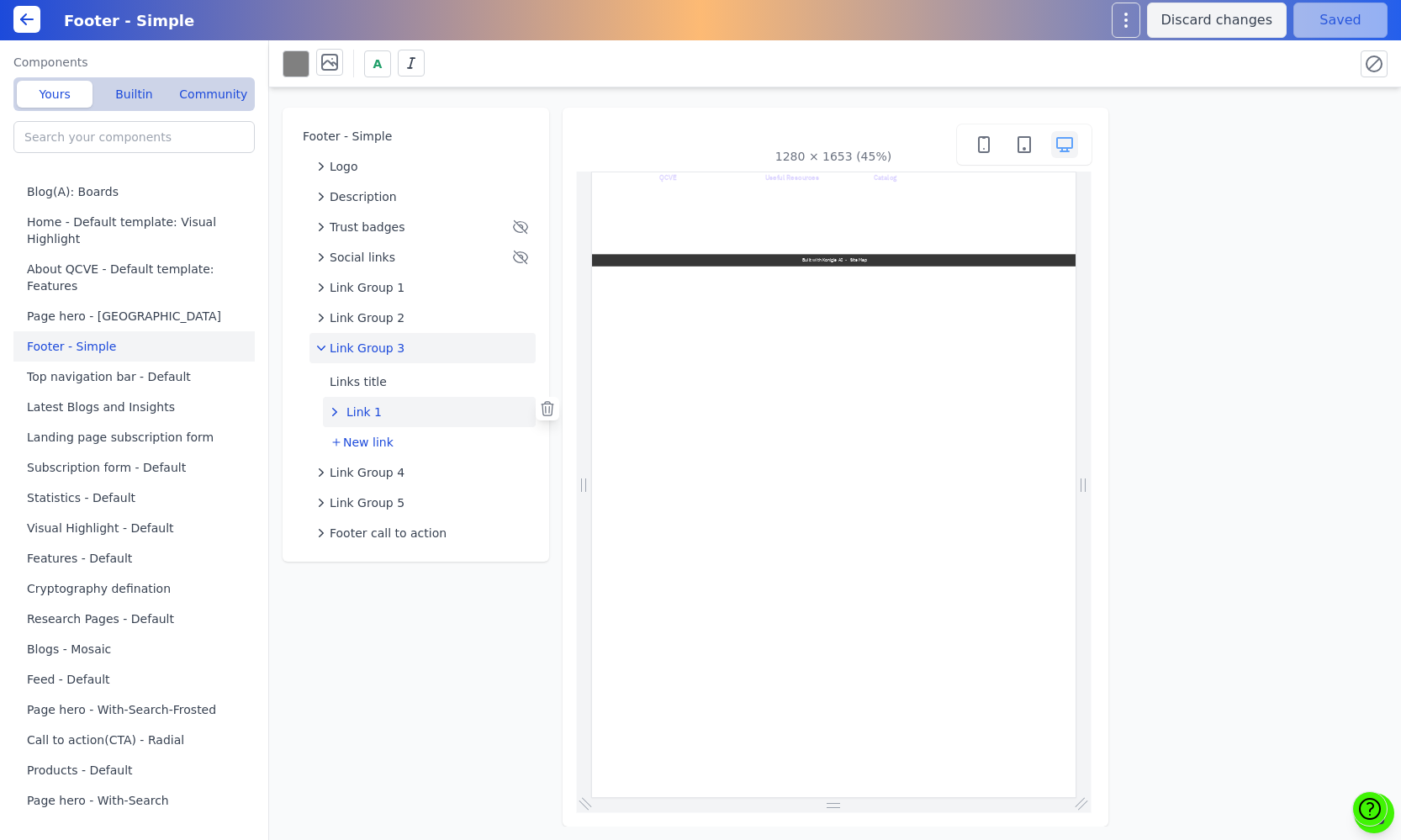
click at [323, 353] on icon "button" at bounding box center [321, 348] width 16 height 16
click at [321, 320] on icon "button" at bounding box center [322, 318] width 5 height 9
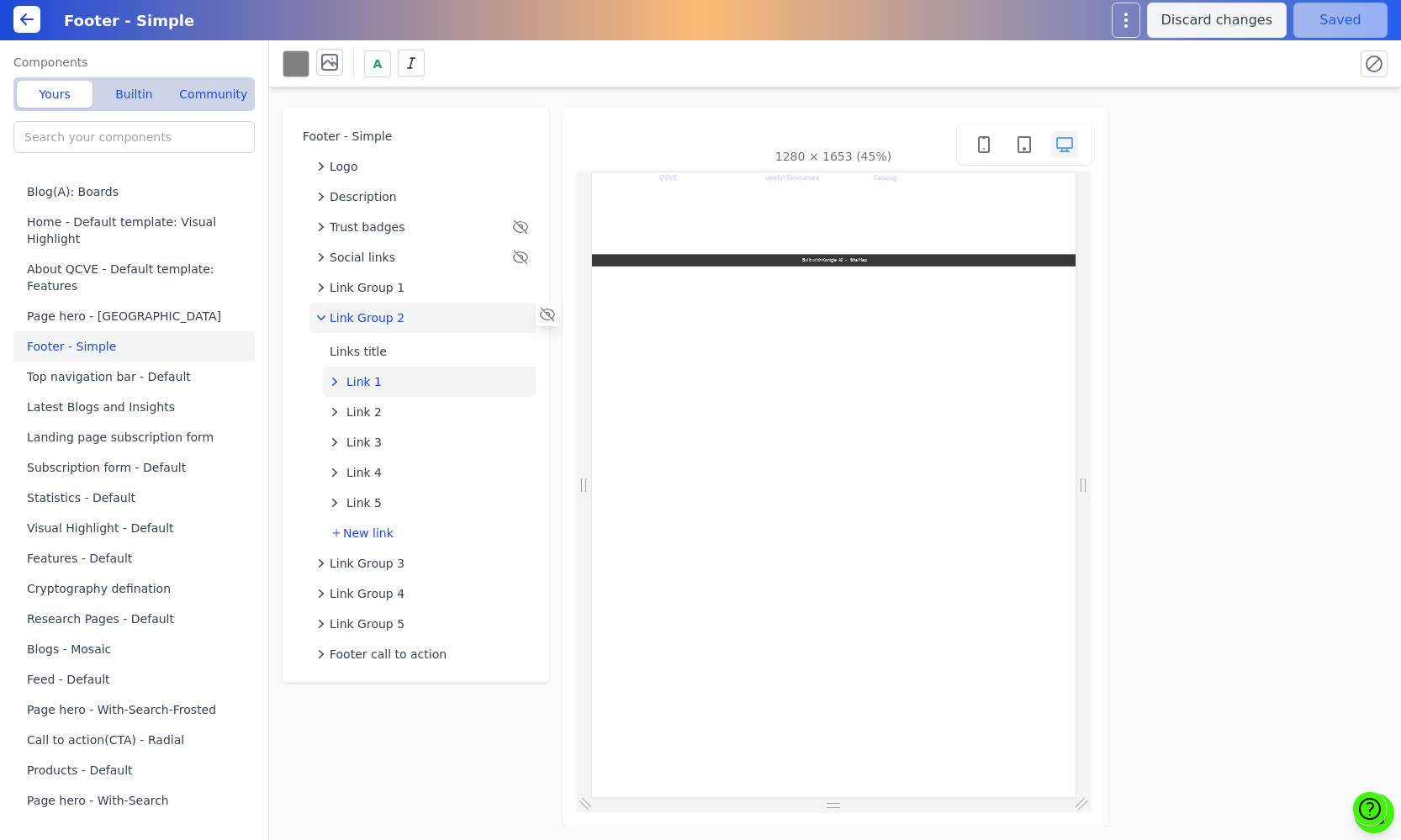
click at [336, 380] on icon "button" at bounding box center [334, 381] width 16 height 16
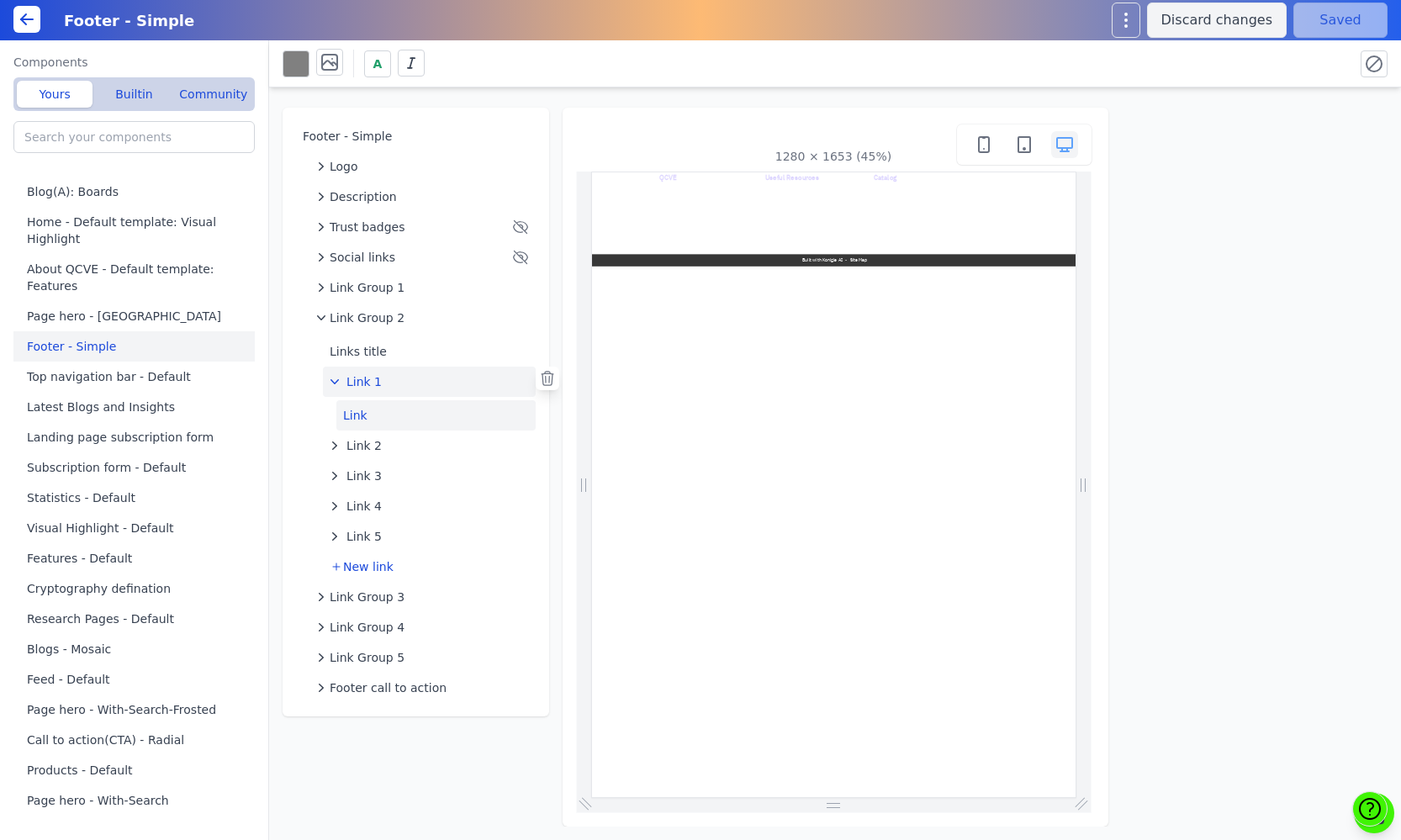
click at [363, 410] on button "Link" at bounding box center [436, 415] width 199 height 30
select select "_self"
select select
click at [335, 385] on icon "button" at bounding box center [334, 381] width 16 height 16
click at [337, 355] on button "Links title" at bounding box center [428, 351] width 212 height 30
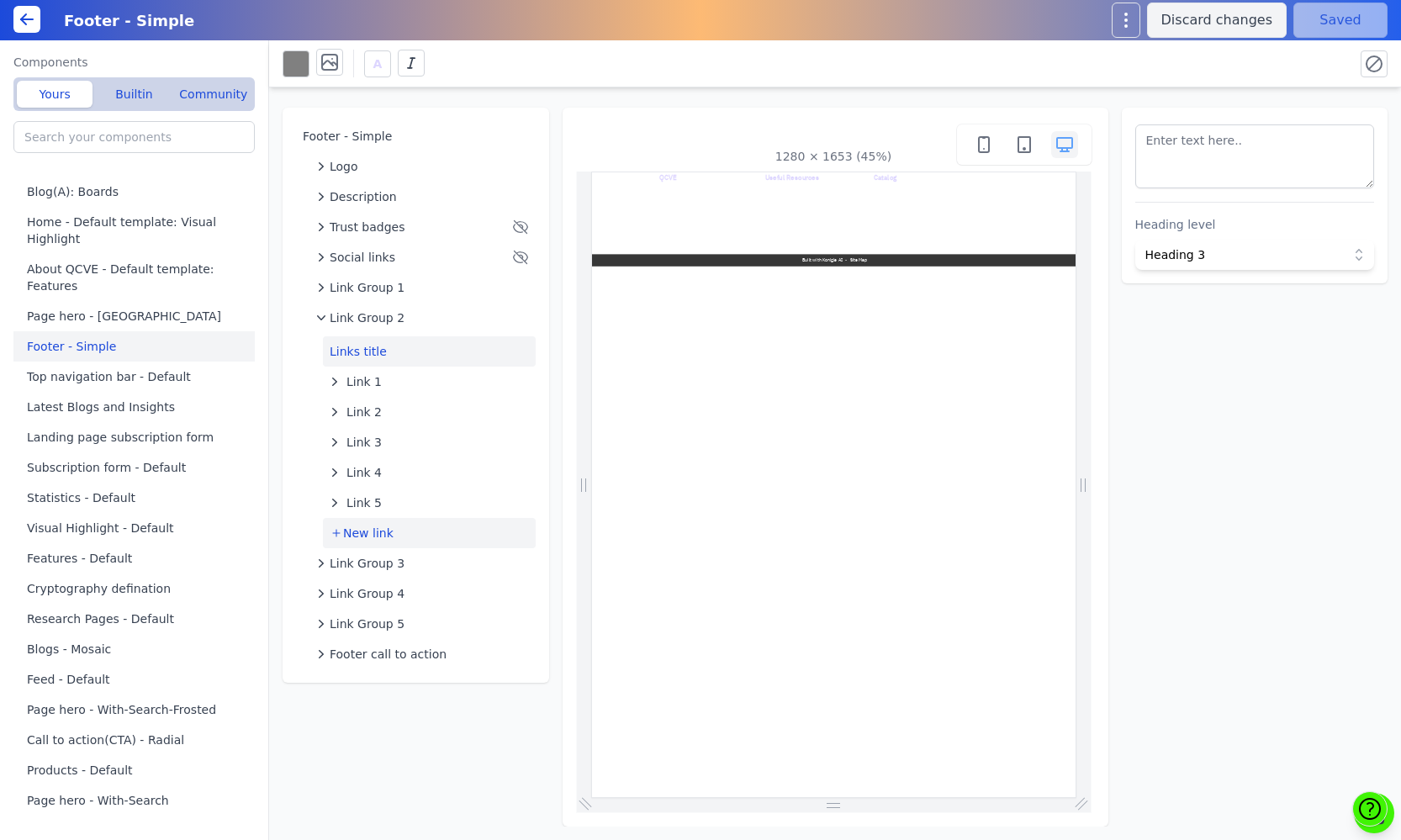
click at [350, 533] on span "New link" at bounding box center [368, 532] width 50 height 16
click at [334, 533] on icon "button" at bounding box center [334, 532] width 16 height 16
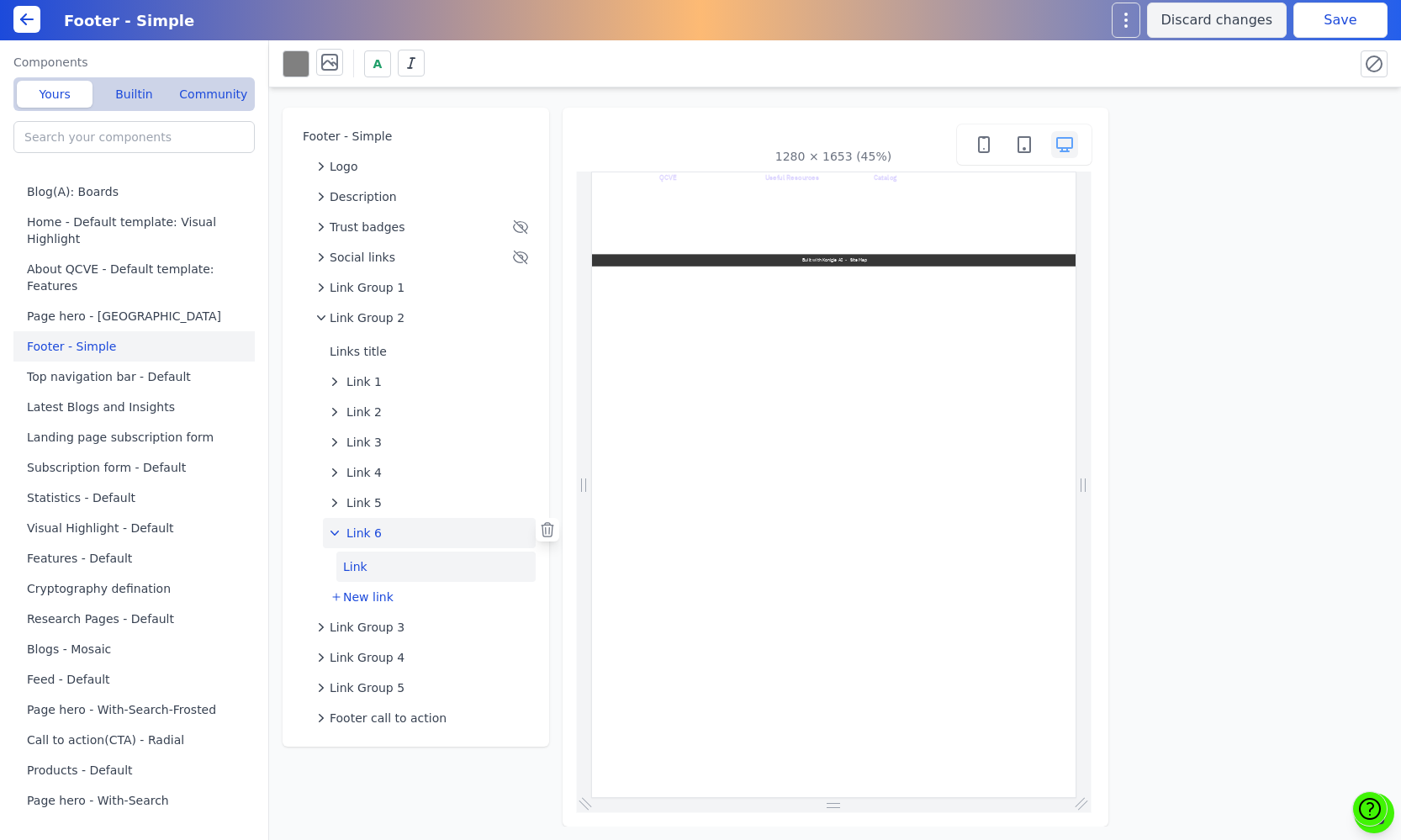
click at [364, 561] on button "Link" at bounding box center [436, 566] width 199 height 30
select select "_self"
select select
click at [1163, 147] on textarea at bounding box center [1254, 157] width 239 height 64
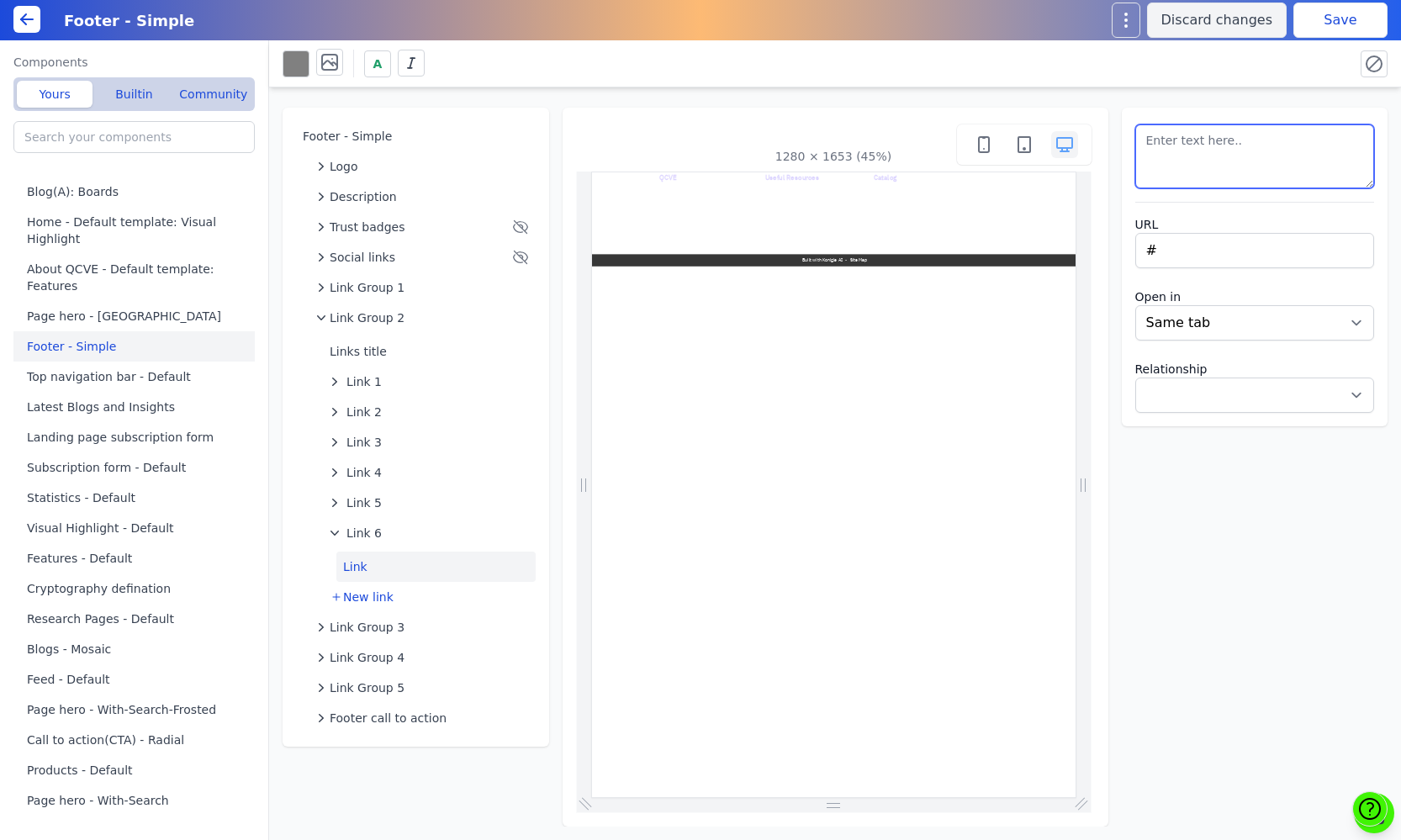
click at [1163, 147] on textarea at bounding box center [1254, 157] width 239 height 64
type textarea "Free Tools"
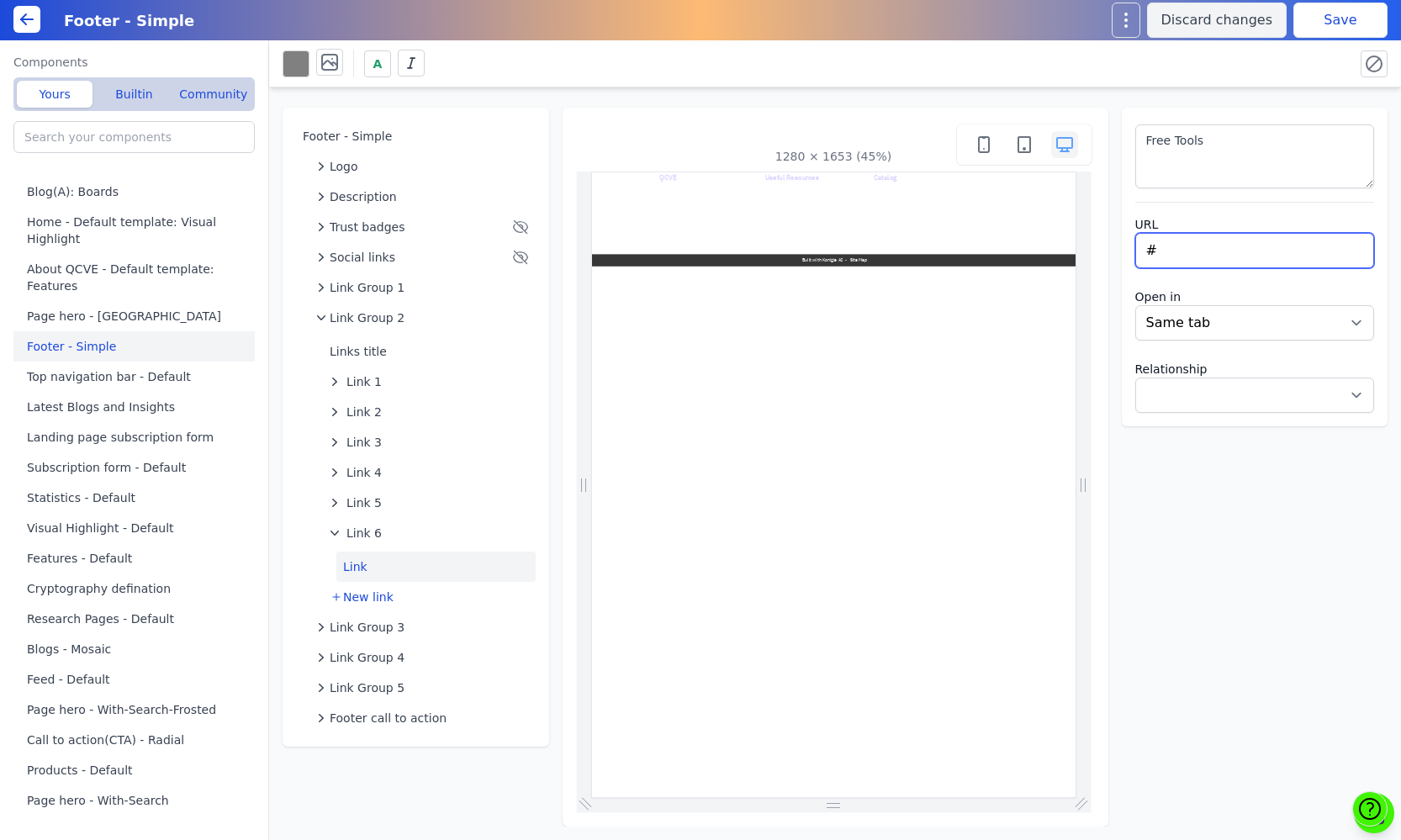
click at [1159, 258] on input "#" at bounding box center [1254, 251] width 239 height 36
type input "/tools"
select select
click at [1327, 29] on button "Save" at bounding box center [1339, 20] width 94 height 36
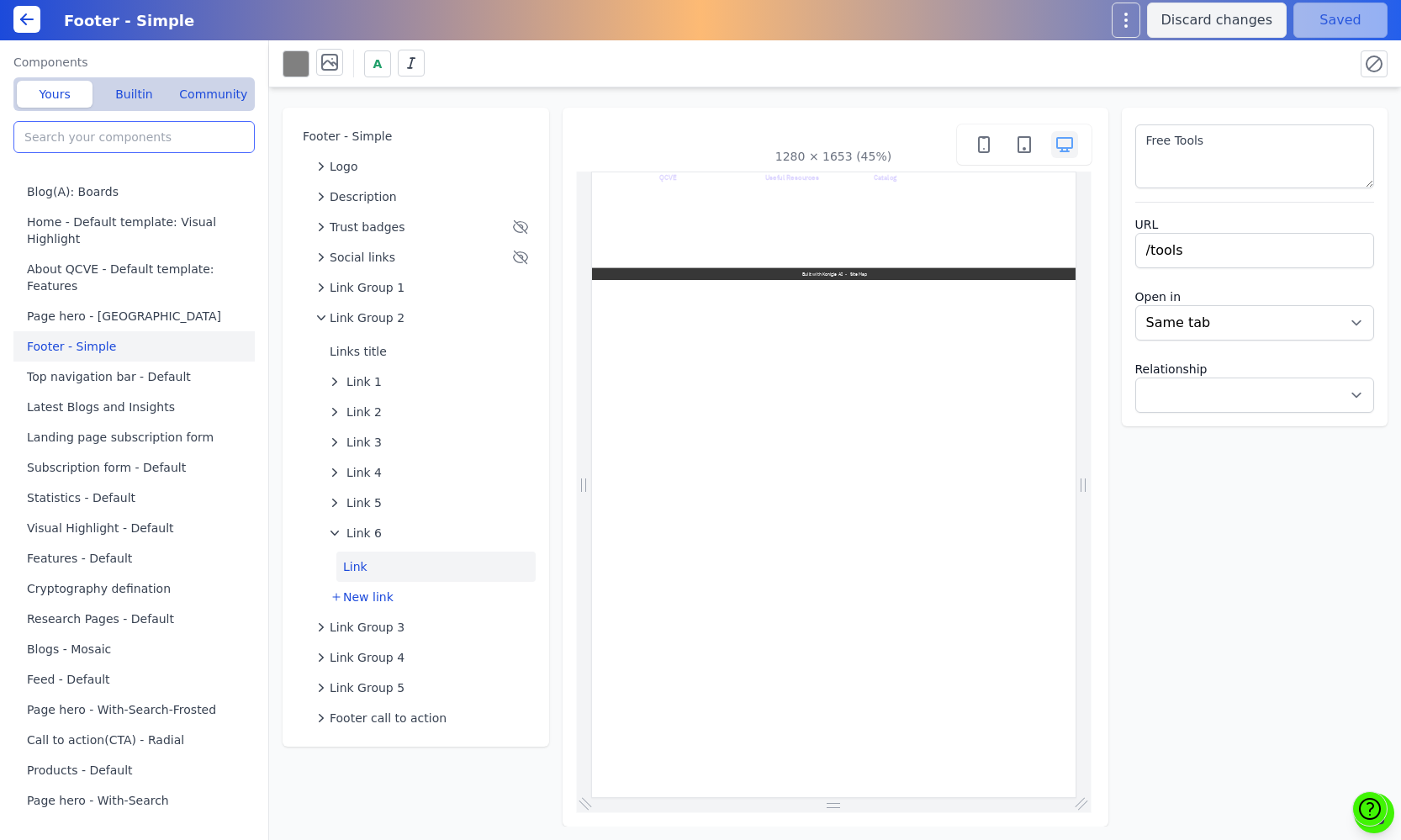
click at [127, 146] on input "search" at bounding box center [134, 137] width 241 height 32
type input "b"
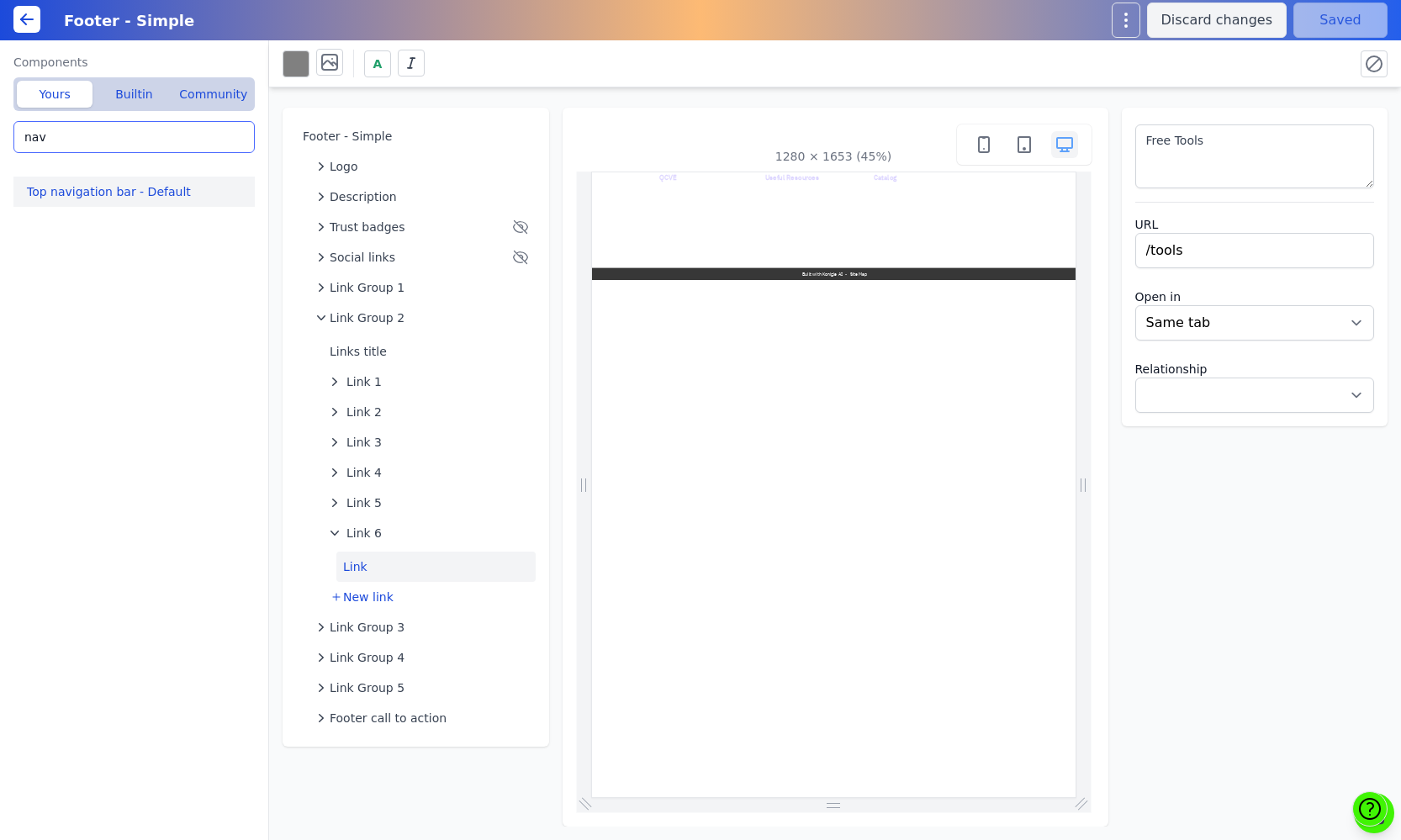
type input "nav"
click at [119, 192] on button "Top navigation bar - Default" at bounding box center [138, 192] width 248 height 30
type input "Top navigation bar - Default"
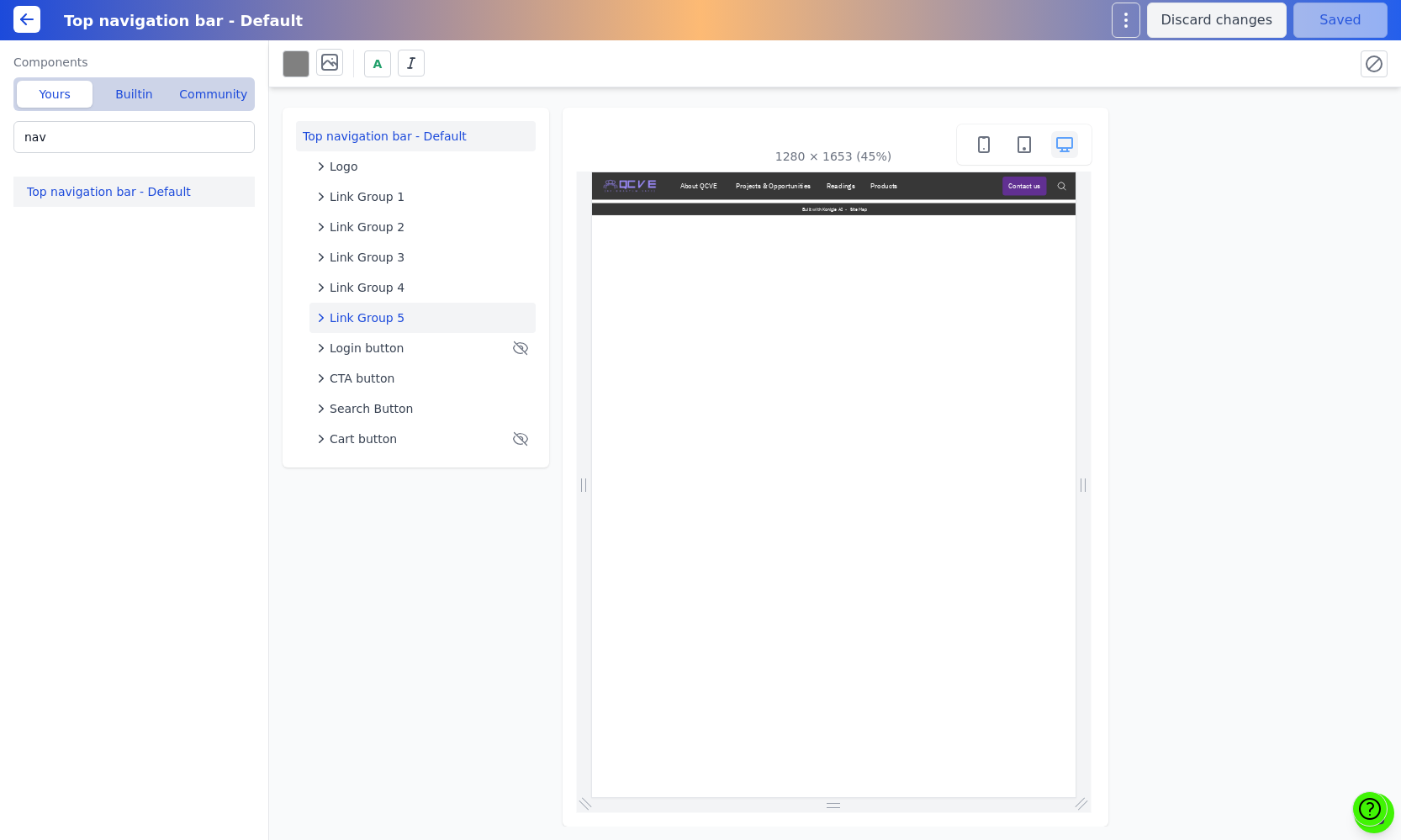
click at [322, 316] on icon "button" at bounding box center [322, 318] width 5 height 9
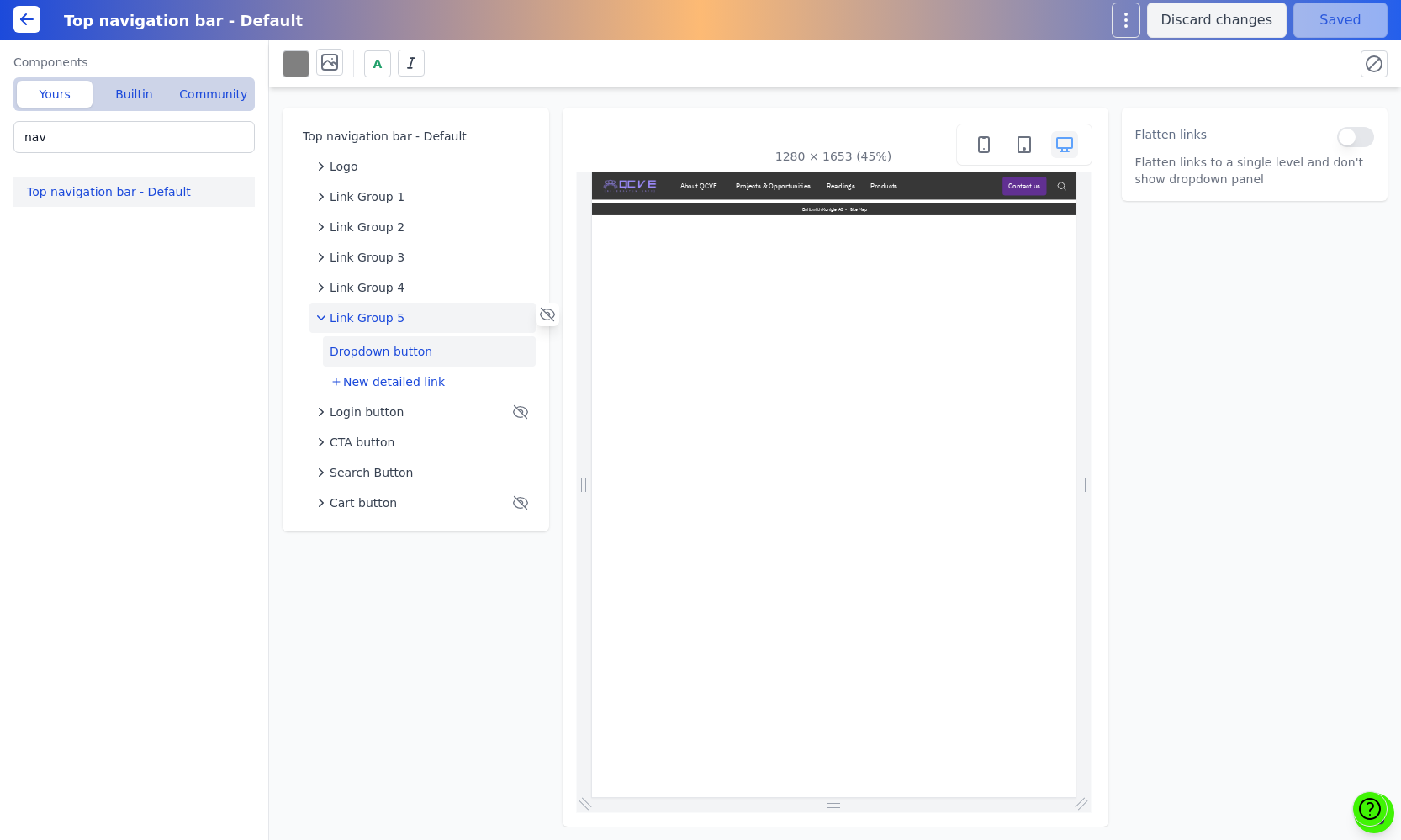
click at [355, 348] on button "Dropdown button" at bounding box center [428, 351] width 212 height 30
click at [321, 316] on icon "button" at bounding box center [321, 317] width 16 height 16
click at [321, 288] on icon "button" at bounding box center [321, 287] width 16 height 16
click at [355, 322] on button "Dropdown button" at bounding box center [428, 321] width 212 height 30
click at [337, 348] on icon "button" at bounding box center [334, 351] width 16 height 16
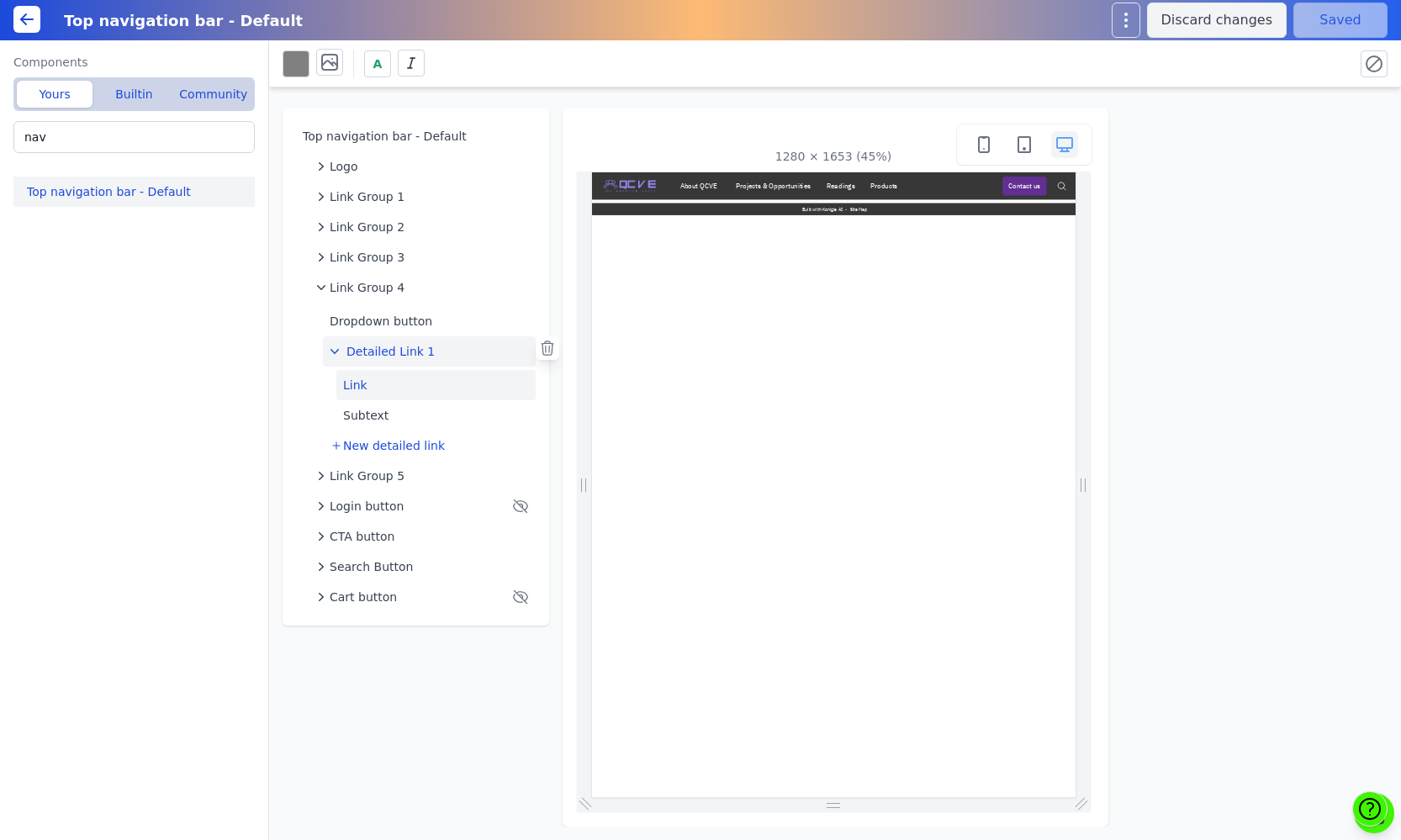
click at [366, 377] on button "Link" at bounding box center [436, 385] width 199 height 30
select select "_self"
select select
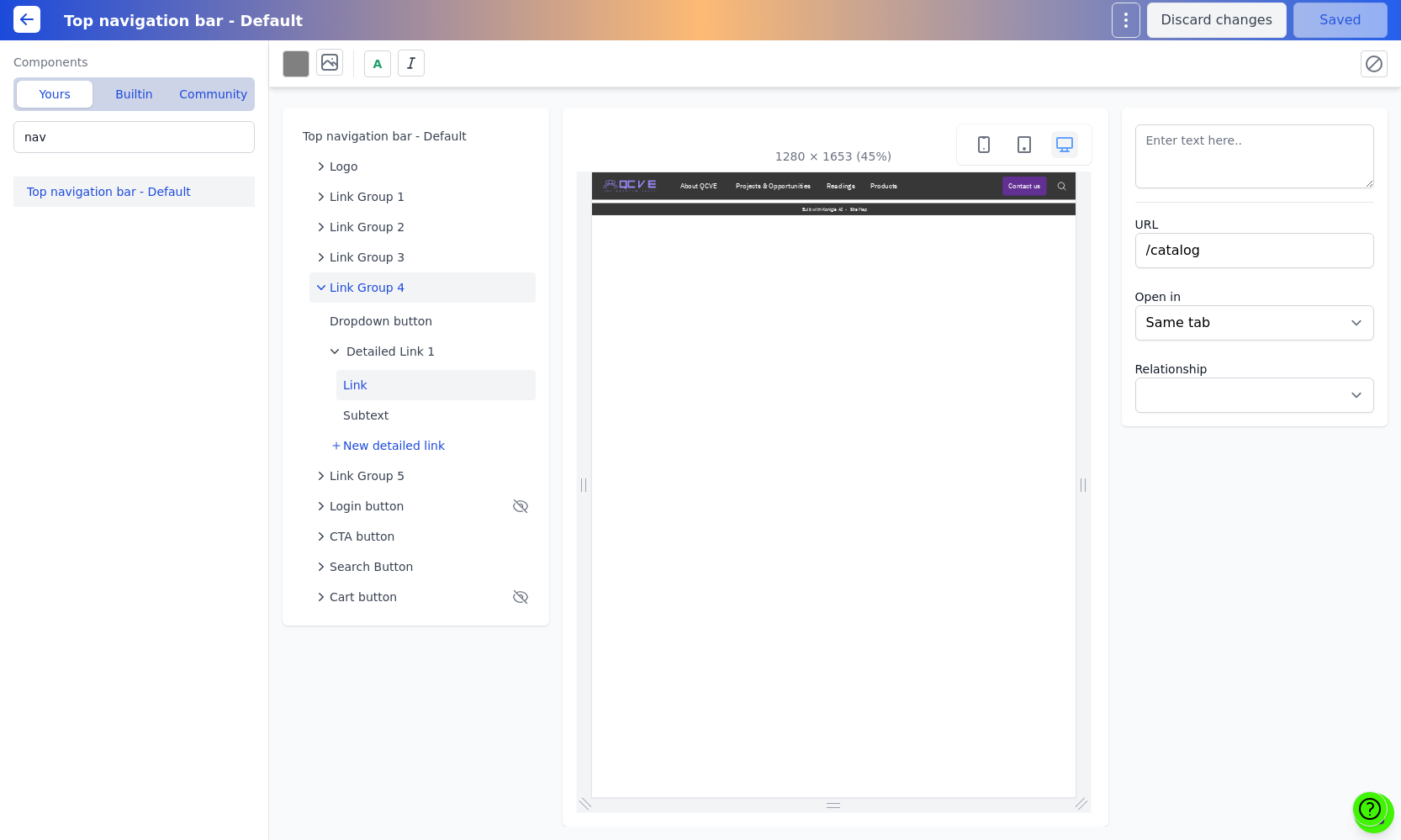
click at [317, 287] on icon "button" at bounding box center [321, 287] width 16 height 16
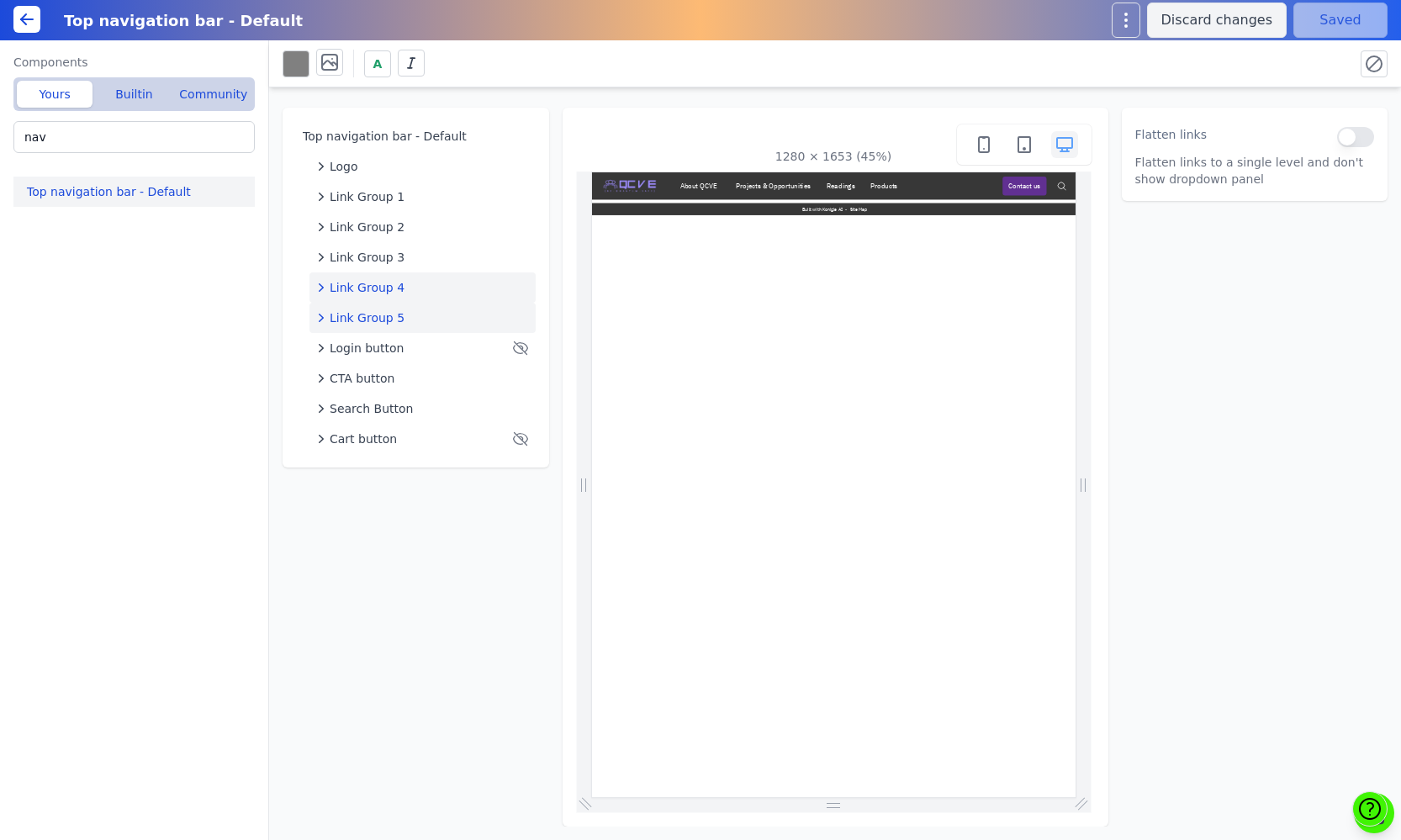
click at [321, 319] on icon "button" at bounding box center [321, 317] width 16 height 16
click at [355, 345] on button "Dropdown button" at bounding box center [428, 351] width 212 height 30
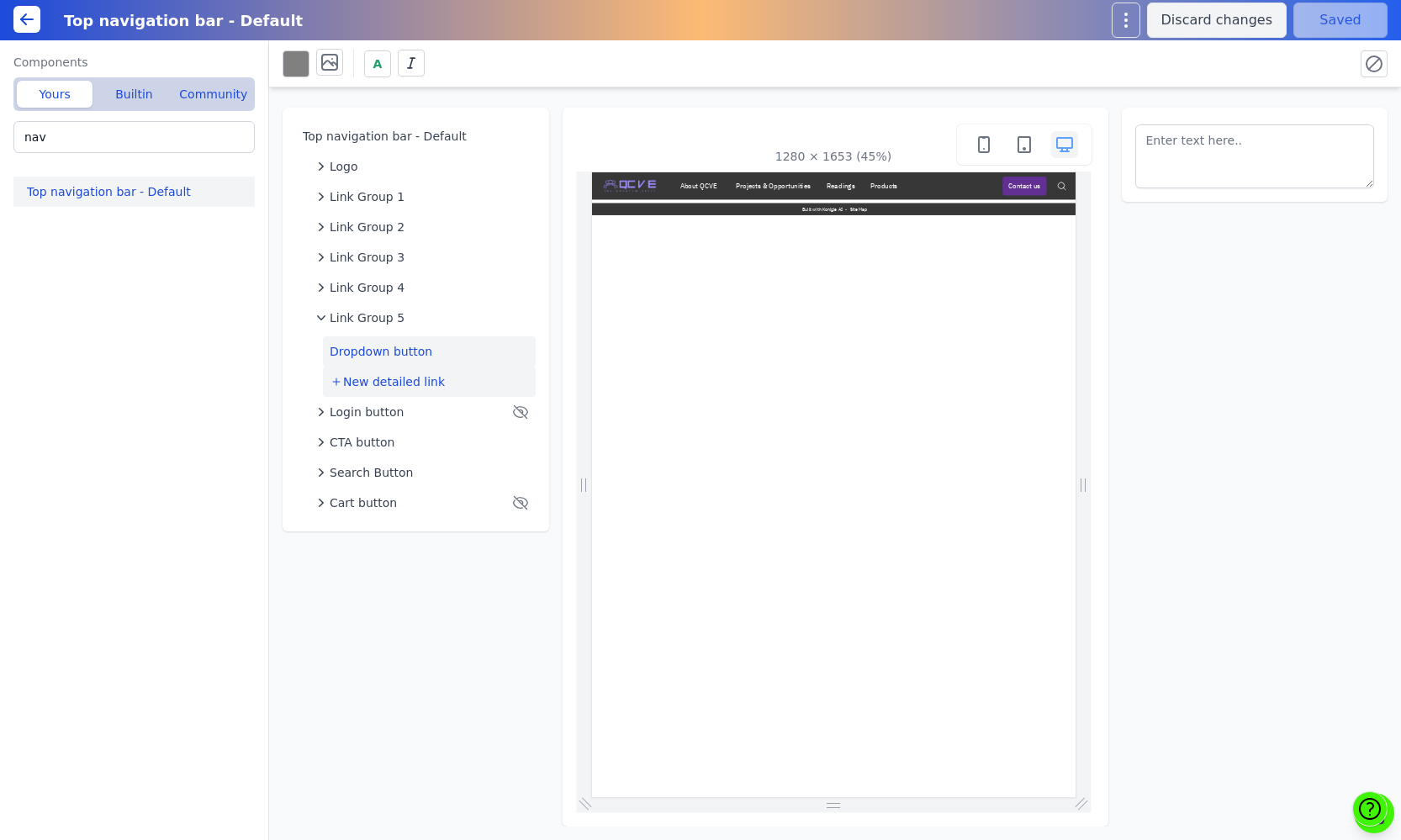
click at [351, 377] on span "New detailed link" at bounding box center [394, 381] width 101 height 16
click at [336, 376] on icon "button" at bounding box center [334, 381] width 16 height 16
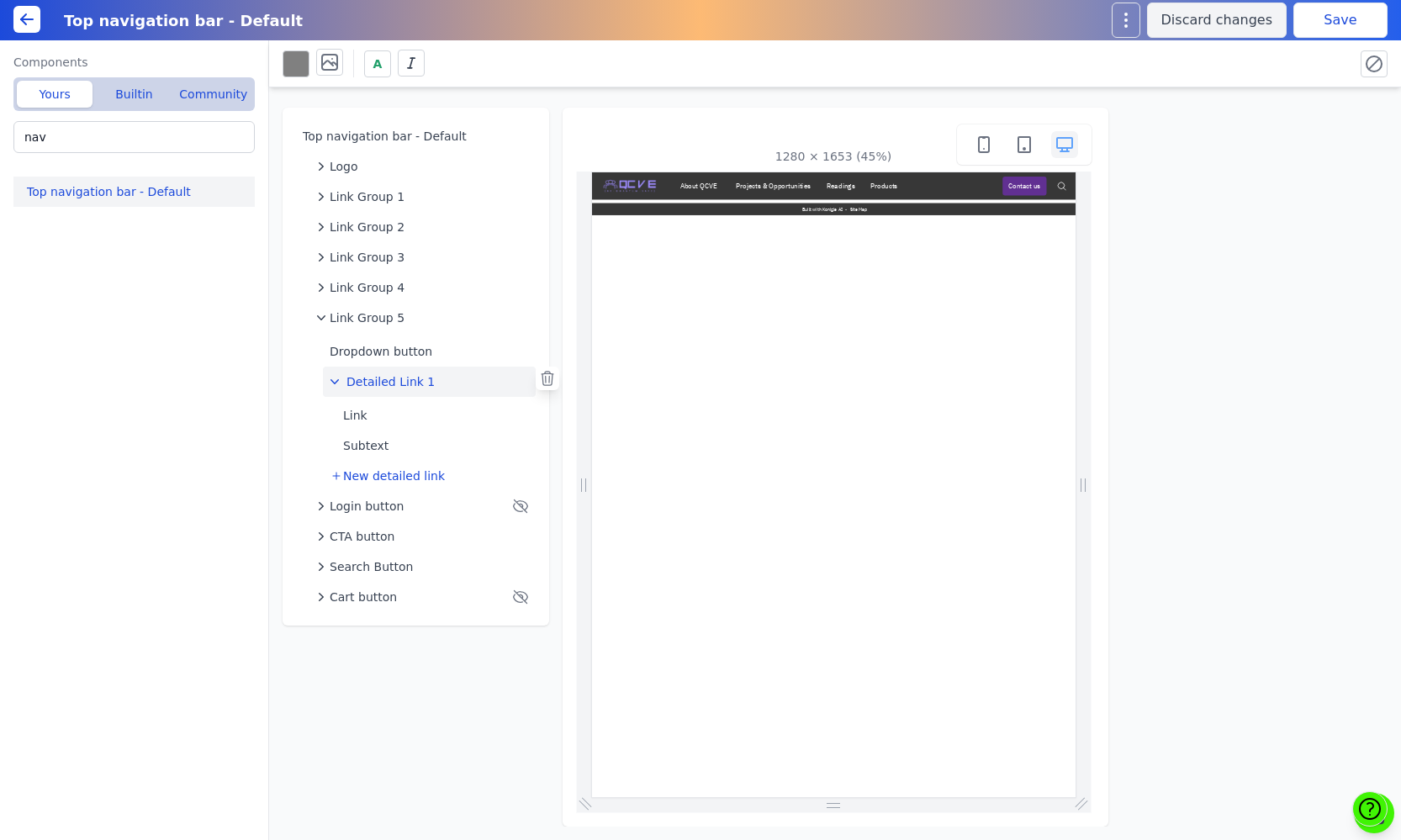
click at [376, 386] on span "Detailed Link 1" at bounding box center [391, 381] width 88 height 16
click at [370, 411] on button "Link" at bounding box center [436, 415] width 199 height 30
select select "_self"
select select
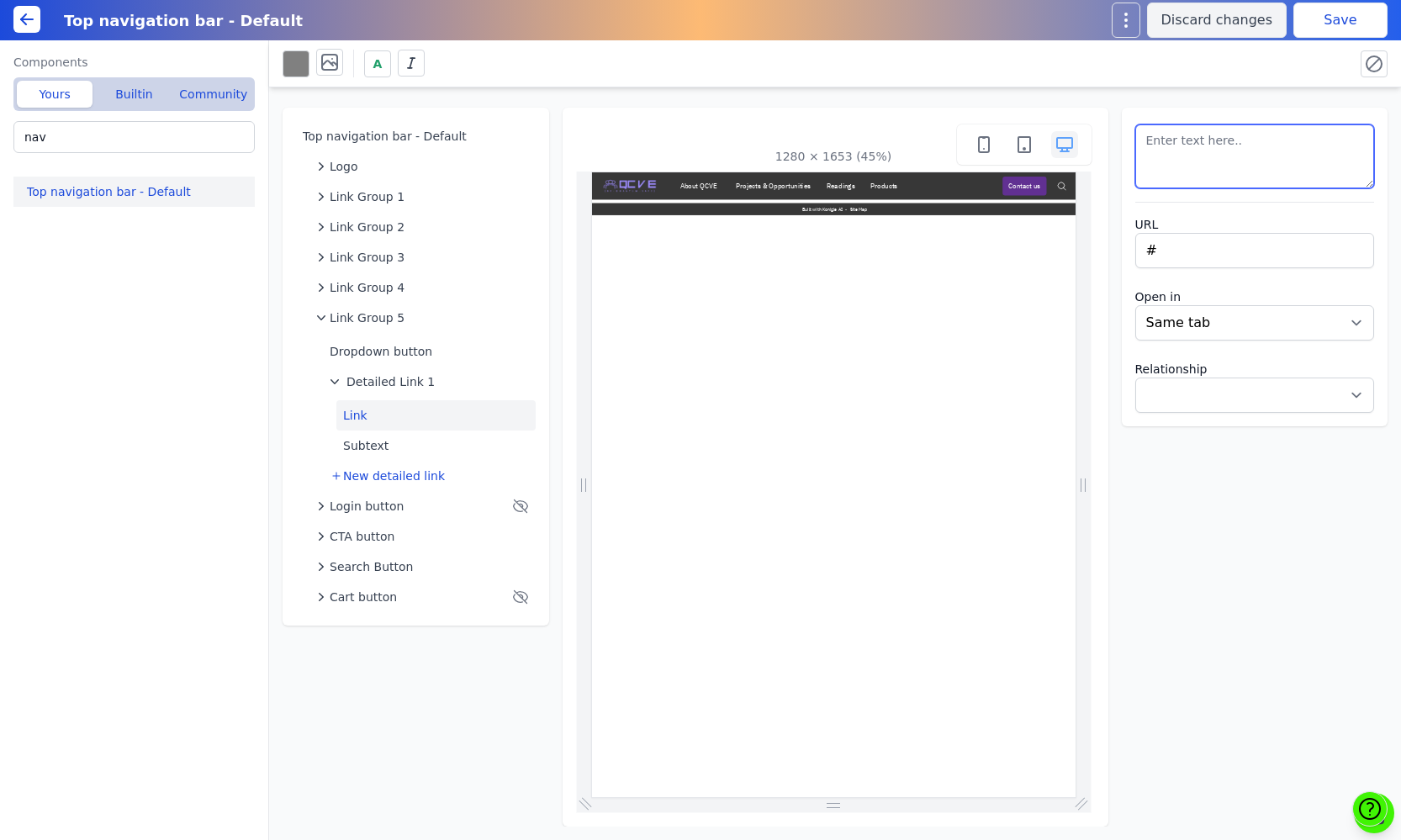
click at [1184, 149] on textarea at bounding box center [1254, 157] width 239 height 64
type textarea "Free Tools"
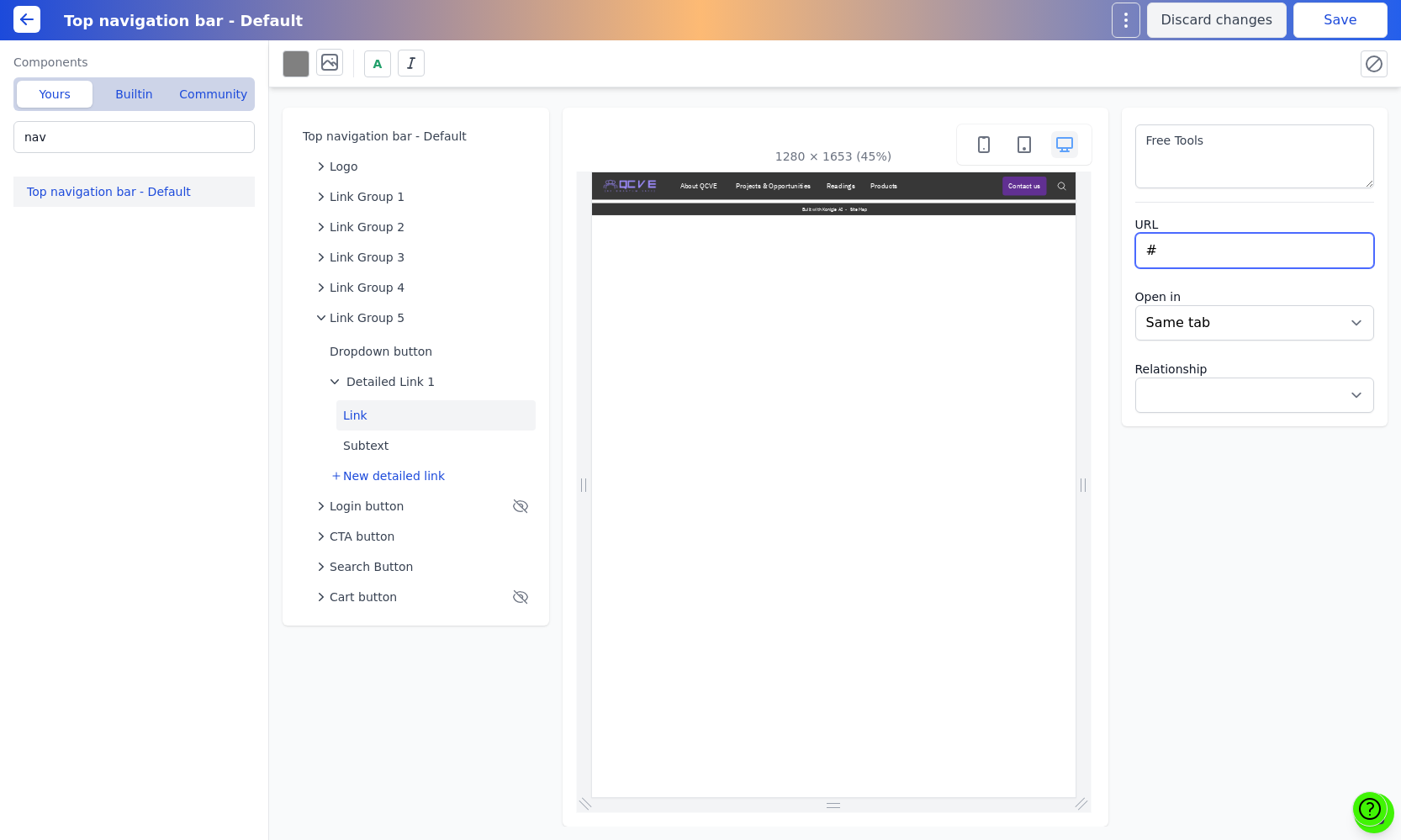
click at [1188, 246] on input "#" at bounding box center [1254, 251] width 239 height 36
type input "/tools"
select select
click at [1316, 20] on button "Save" at bounding box center [1339, 20] width 94 height 36
